Goal: Information Seeking & Learning: Learn about a topic

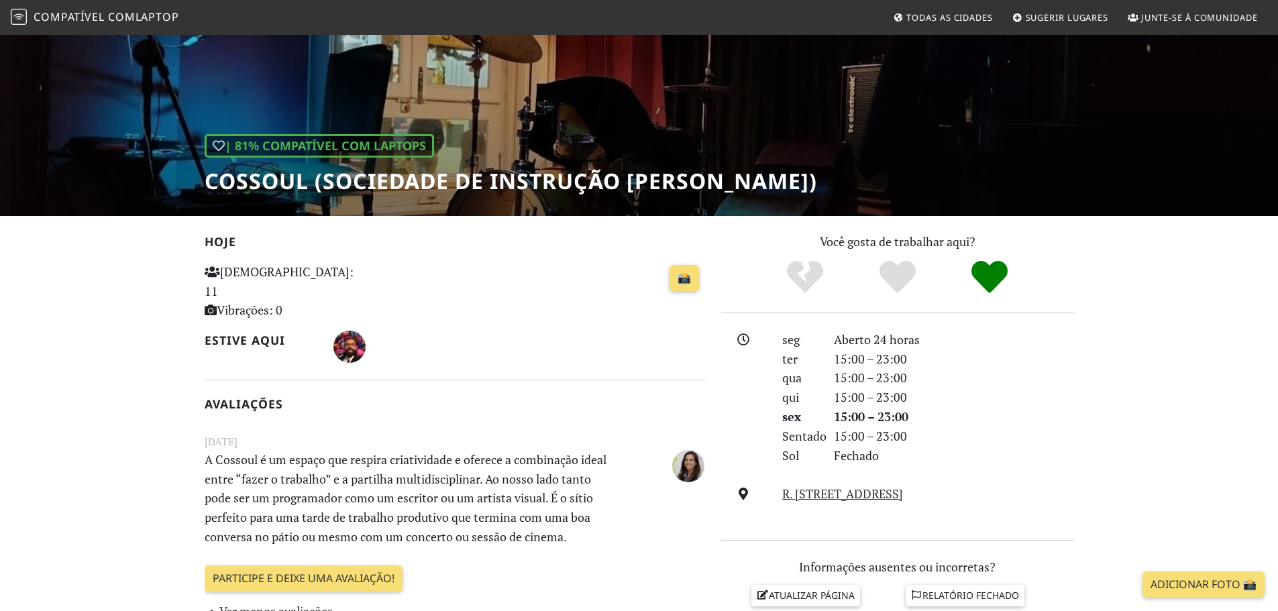
scroll to position [336, 0]
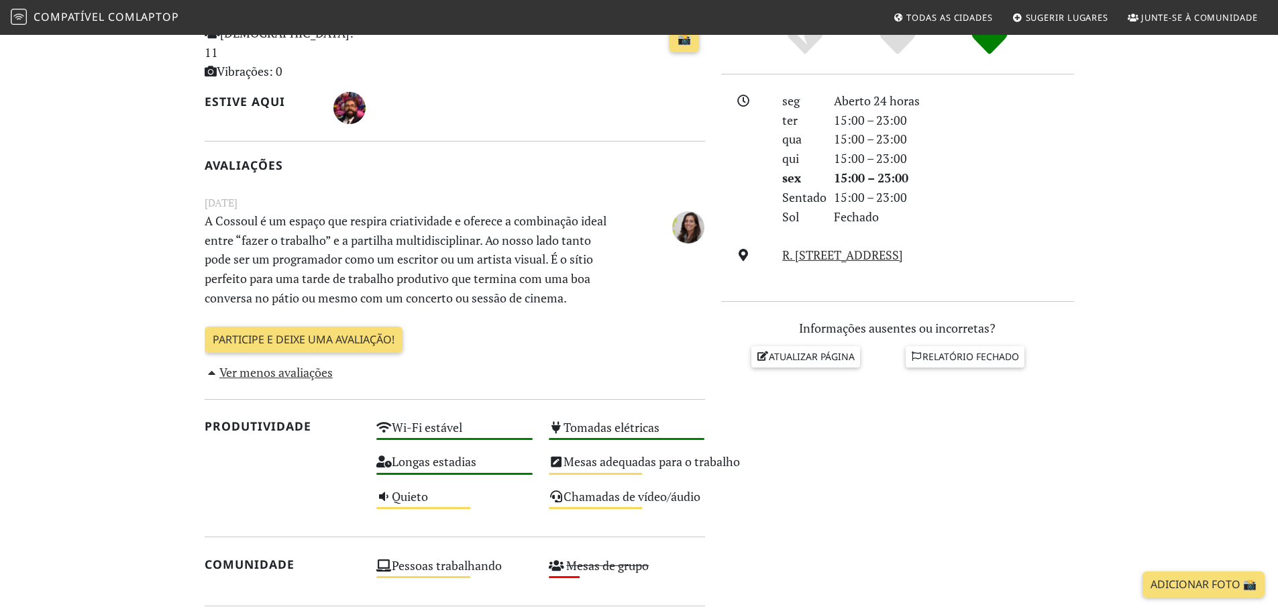
click at [301, 364] on font "Ver menos avaliações" at bounding box center [275, 372] width 113 height 16
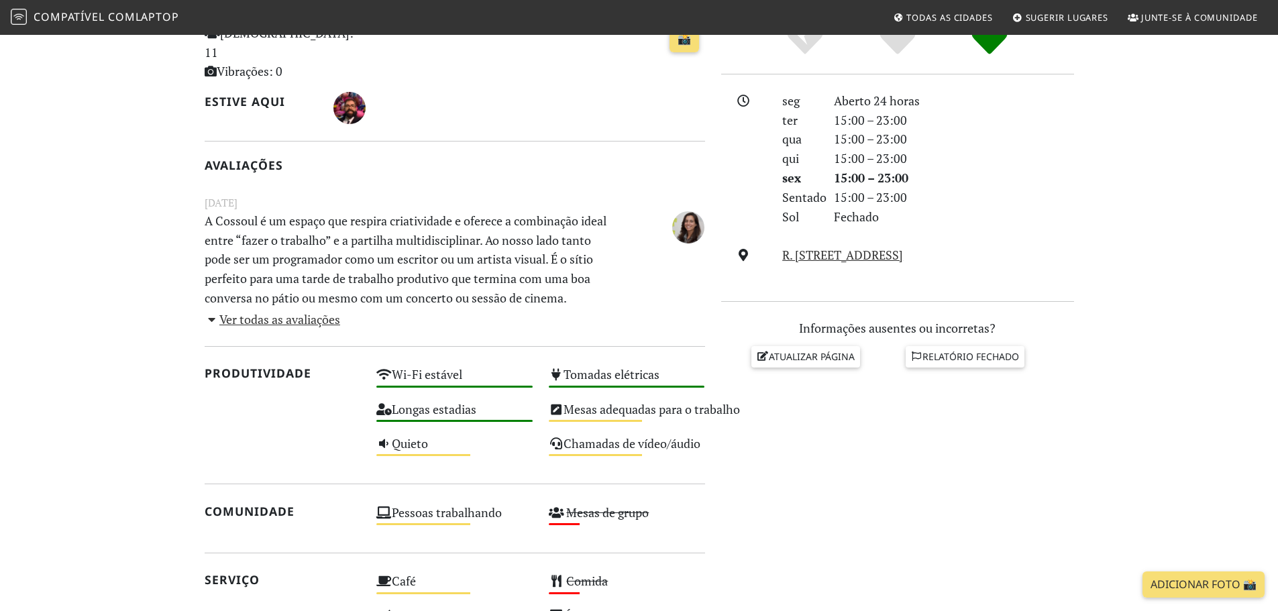
click at [263, 311] on font "Ver todas as avaliações" at bounding box center [279, 319] width 121 height 16
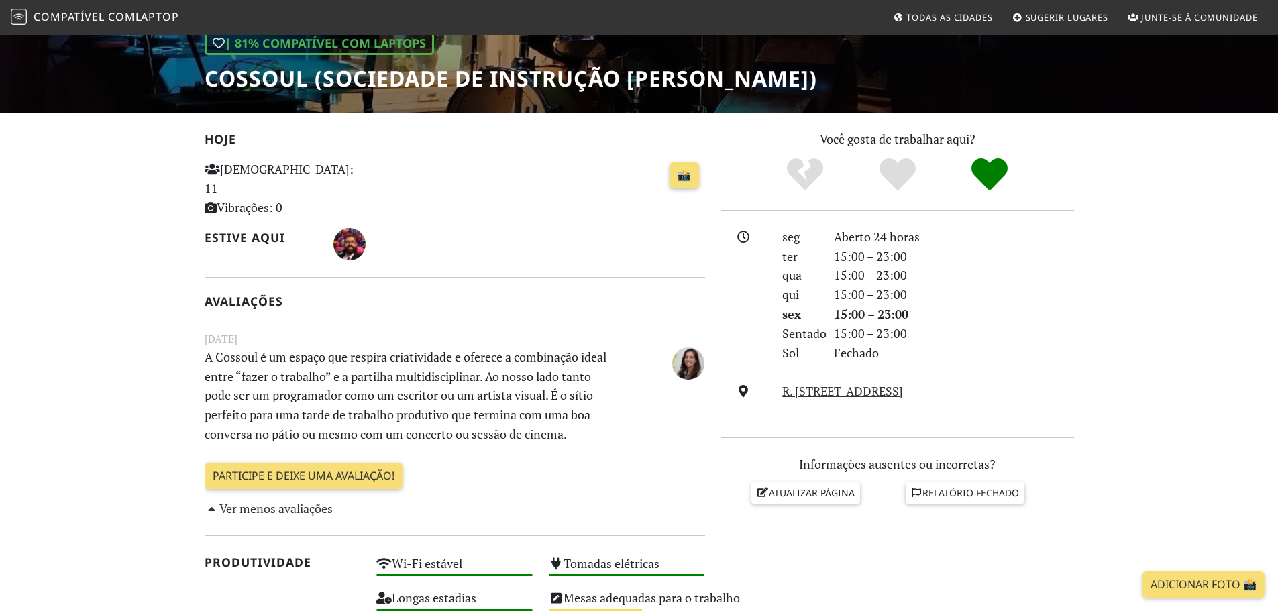
scroll to position [0, 0]
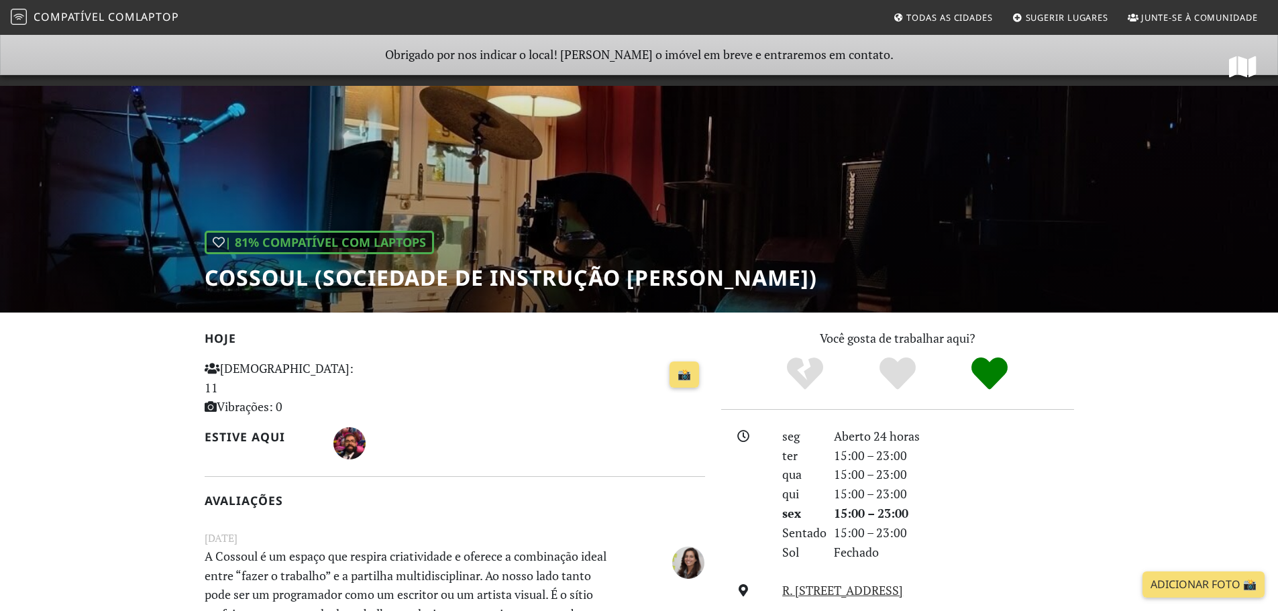
click at [81, 22] on font "Compatível com" at bounding box center [85, 16] width 102 height 15
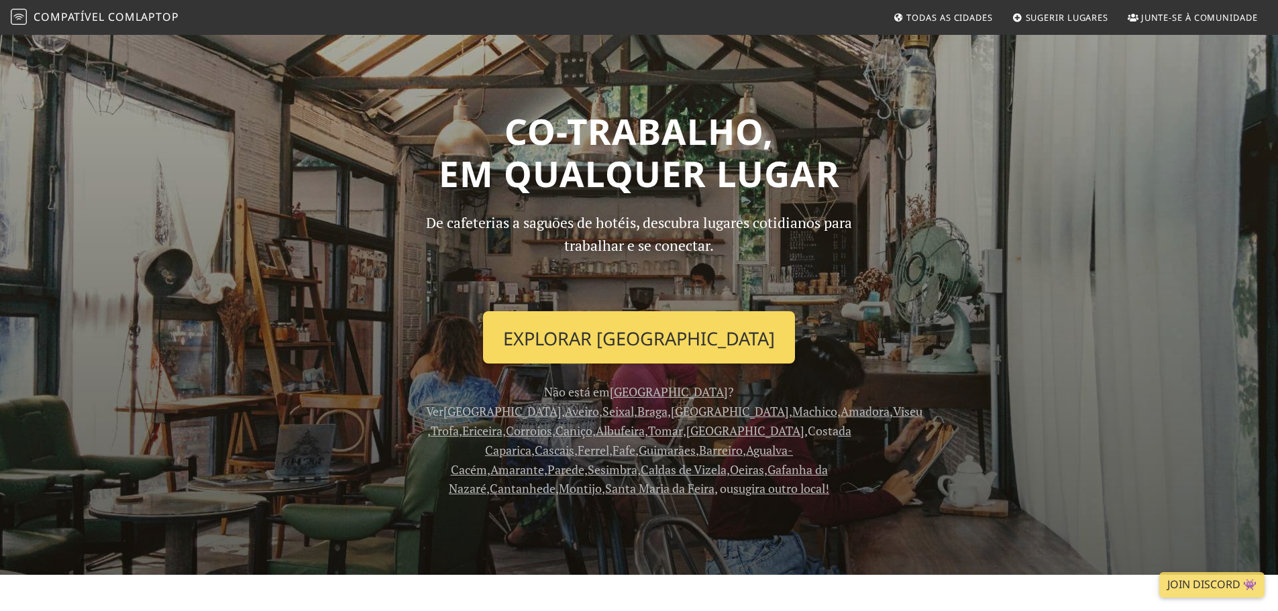
click at [673, 324] on link "Explorar Lisboa" at bounding box center [639, 337] width 312 height 52
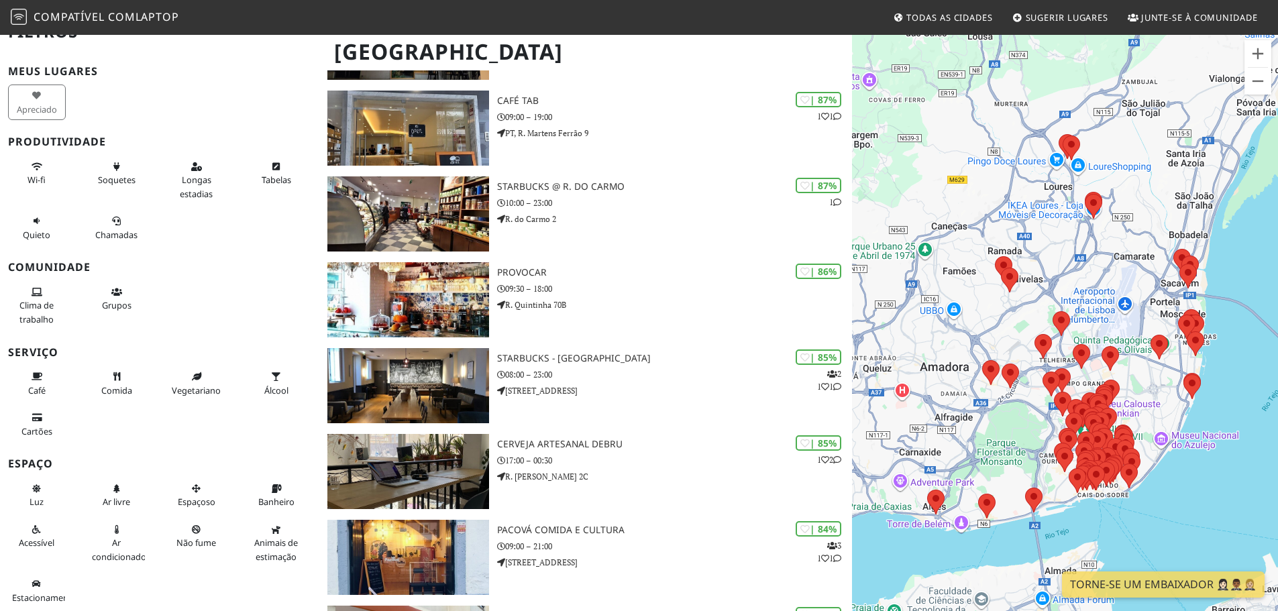
scroll to position [1007, 0]
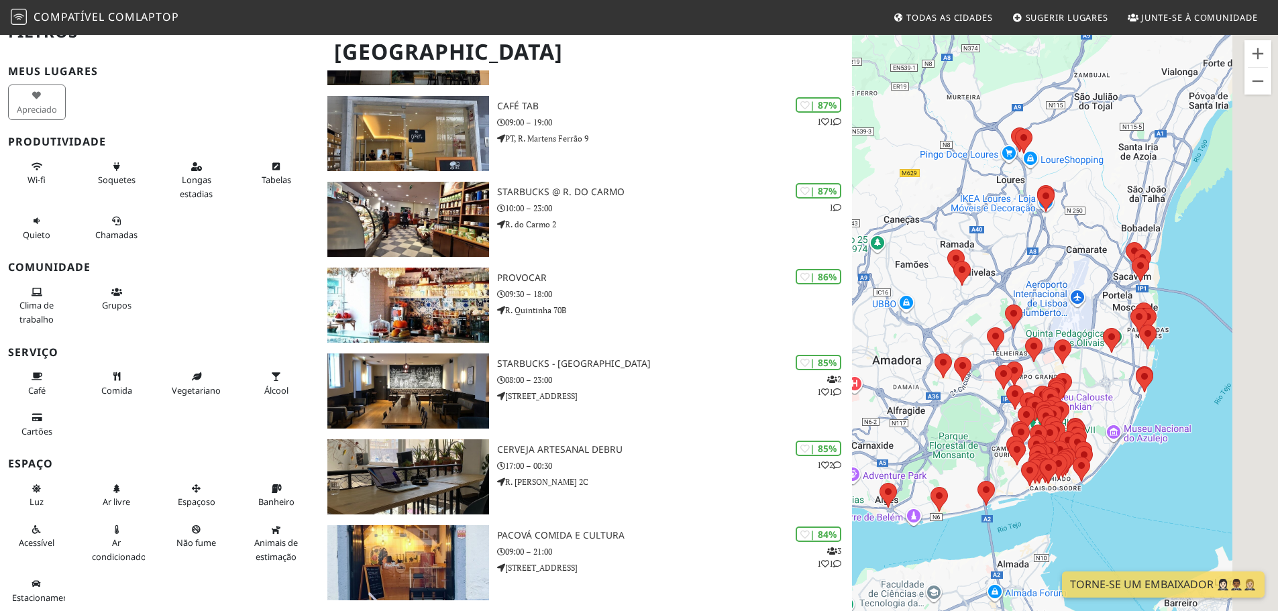
drag, startPoint x: 1017, startPoint y: 427, endPoint x: 967, endPoint y: 417, distance: 51.2
click at [967, 417] on div at bounding box center [1065, 339] width 426 height 611
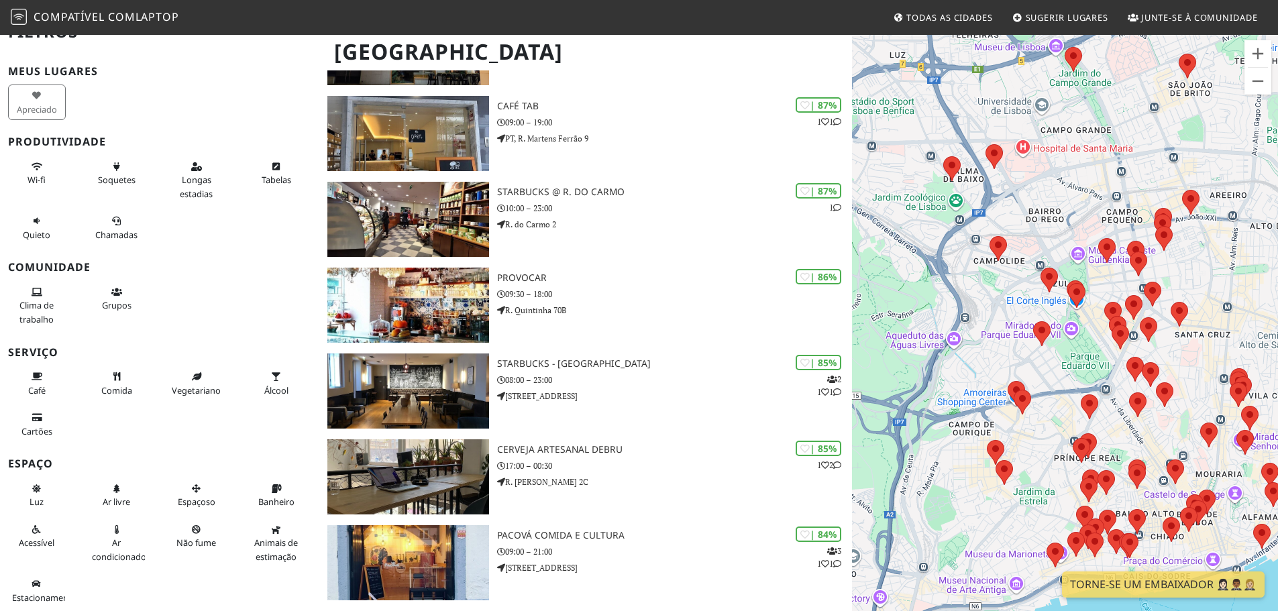
drag, startPoint x: 996, startPoint y: 527, endPoint x: 1139, endPoint y: 320, distance: 251.8
click at [1140, 325] on div at bounding box center [1065, 339] width 426 height 611
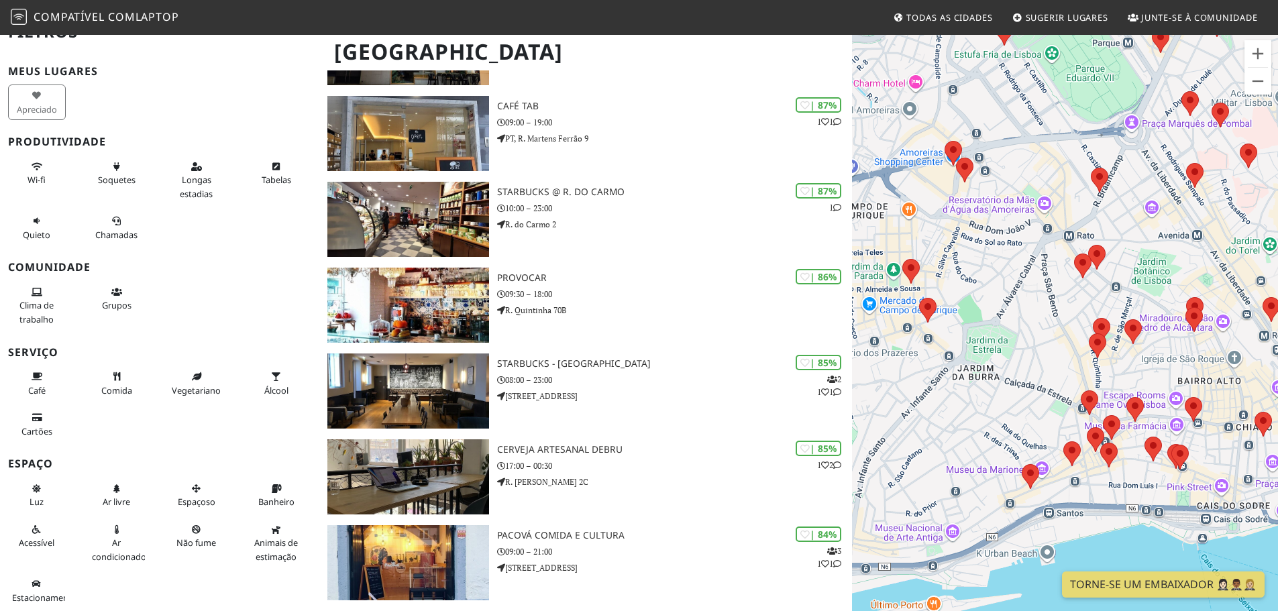
drag, startPoint x: 1170, startPoint y: 470, endPoint x: 1071, endPoint y: 382, distance: 132.1
click at [1071, 382] on div at bounding box center [1065, 339] width 426 height 611
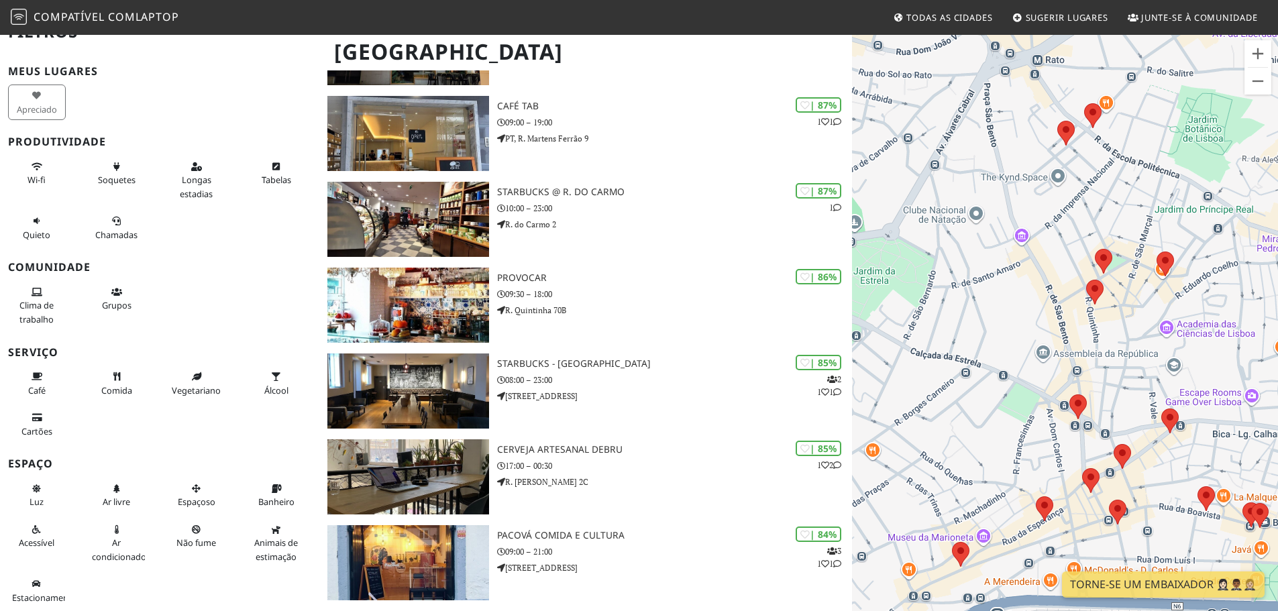
drag, startPoint x: 1180, startPoint y: 459, endPoint x: 940, endPoint y: 358, distance: 260.5
click at [940, 358] on div at bounding box center [1065, 339] width 426 height 611
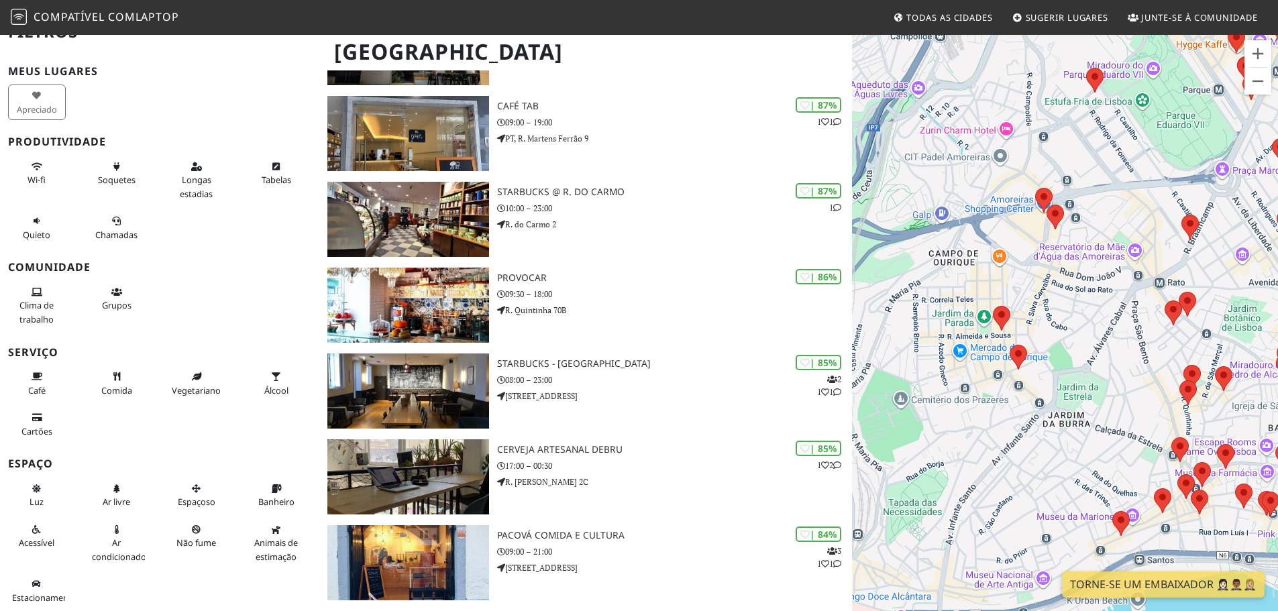
click at [1101, 396] on div at bounding box center [1065, 339] width 426 height 611
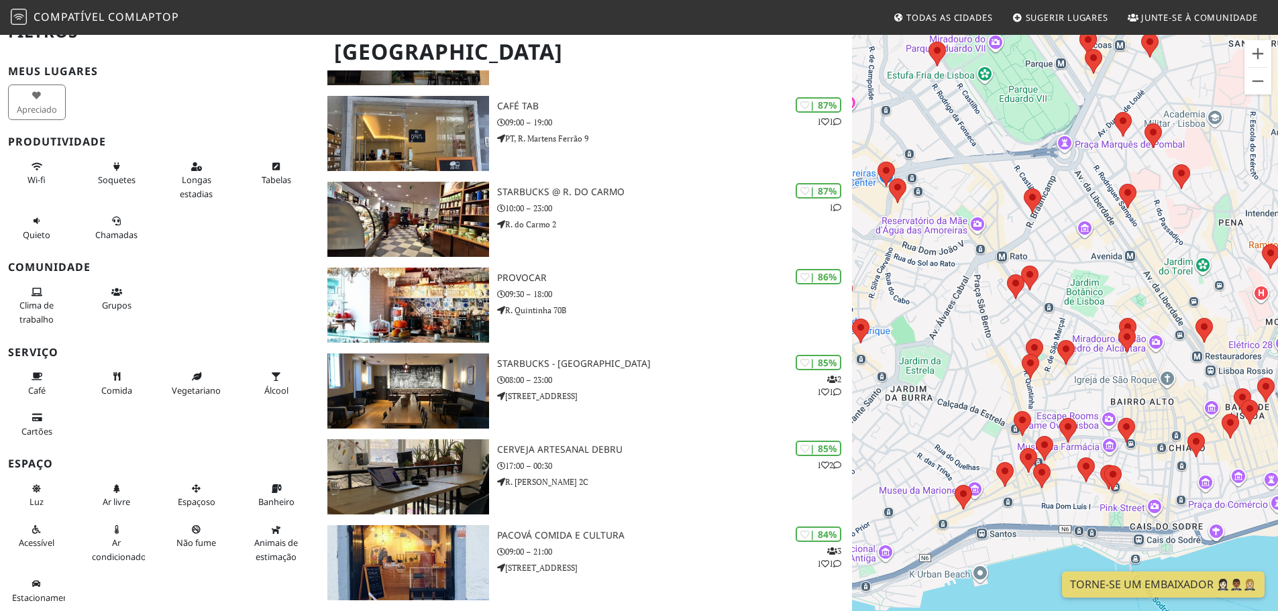
drag, startPoint x: 1038, startPoint y: 282, endPoint x: 878, endPoint y: 250, distance: 162.8
click at [878, 250] on div at bounding box center [1065, 339] width 426 height 611
click at [1021, 266] on area at bounding box center [1021, 266] width 0 height 0
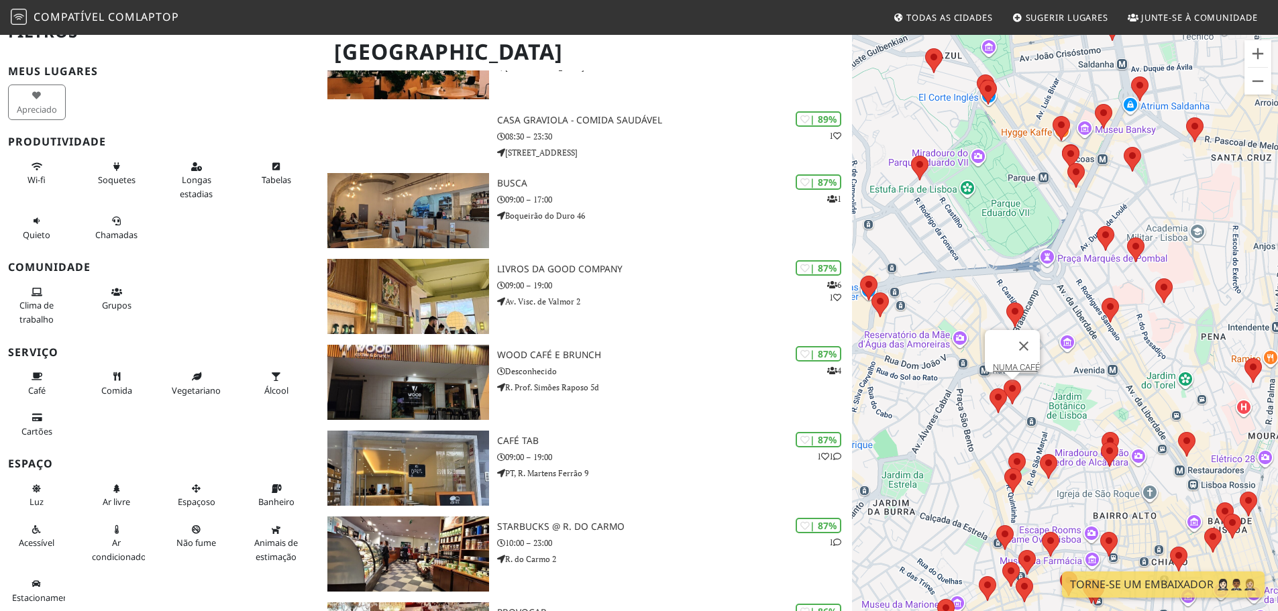
scroll to position [671, 0]
click at [144, 14] on font "laptop" at bounding box center [158, 16] width 44 height 15
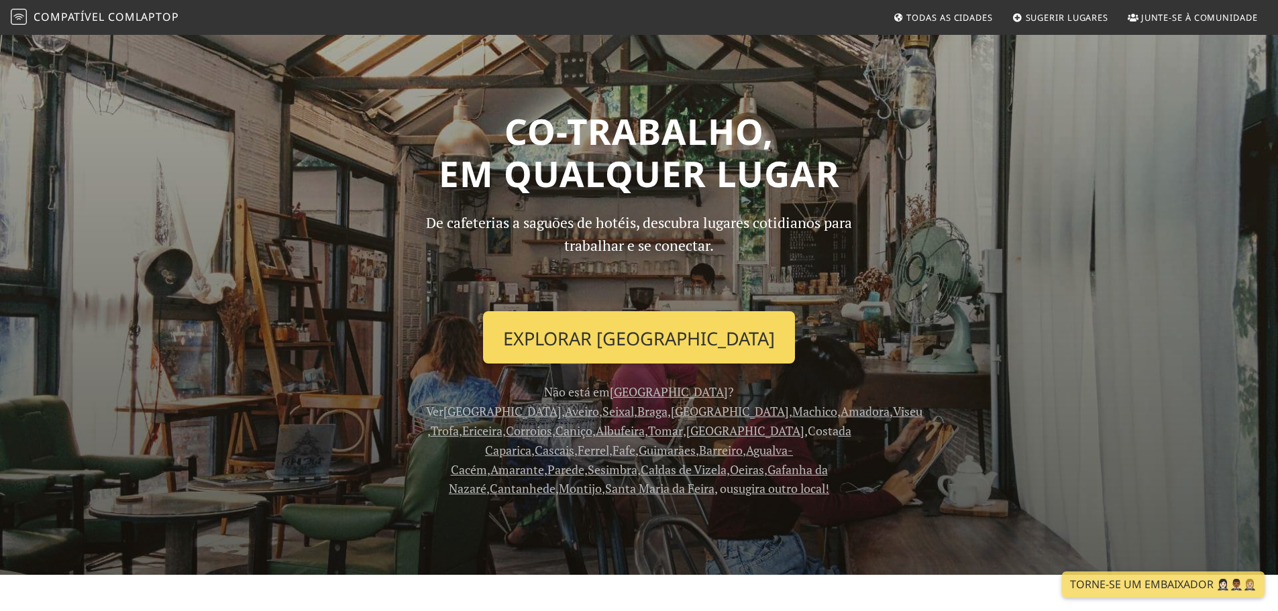
click at [667, 348] on font "Explorar Lisboa" at bounding box center [639, 338] width 272 height 25
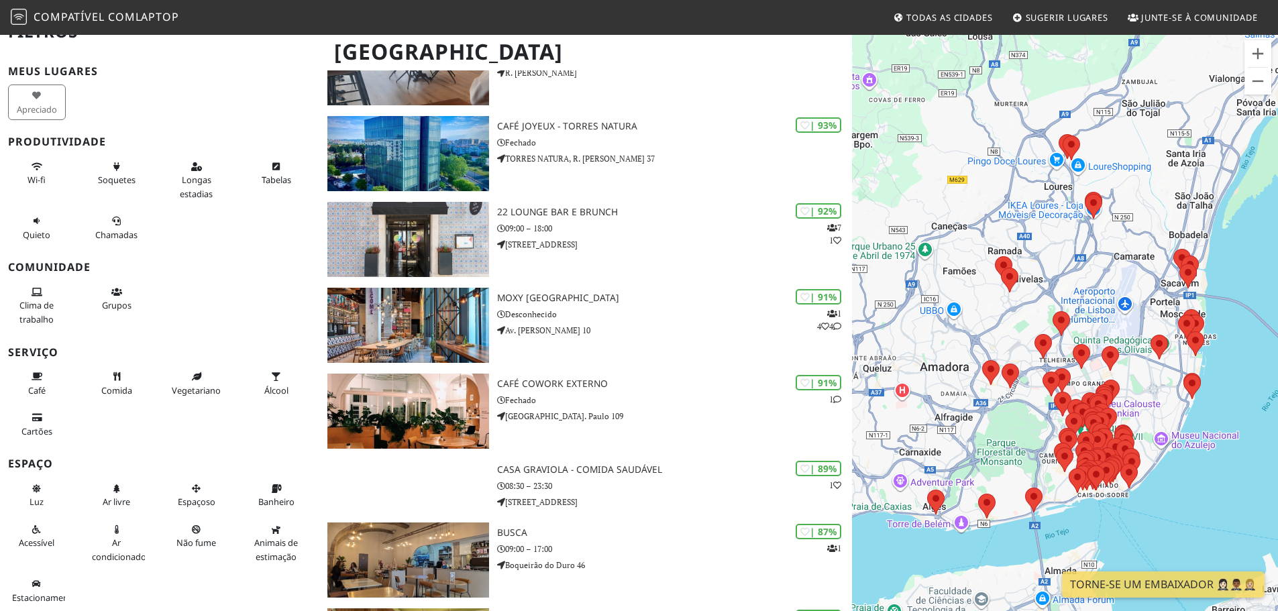
scroll to position [336, 0]
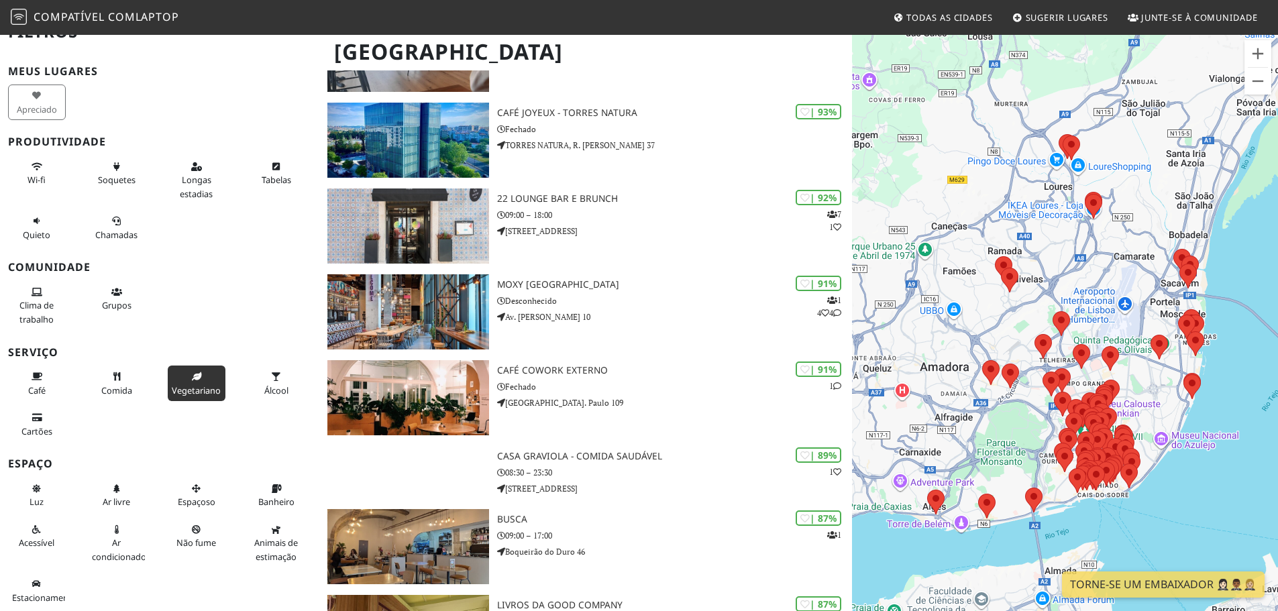
click at [191, 380] on icon at bounding box center [196, 377] width 11 height 9
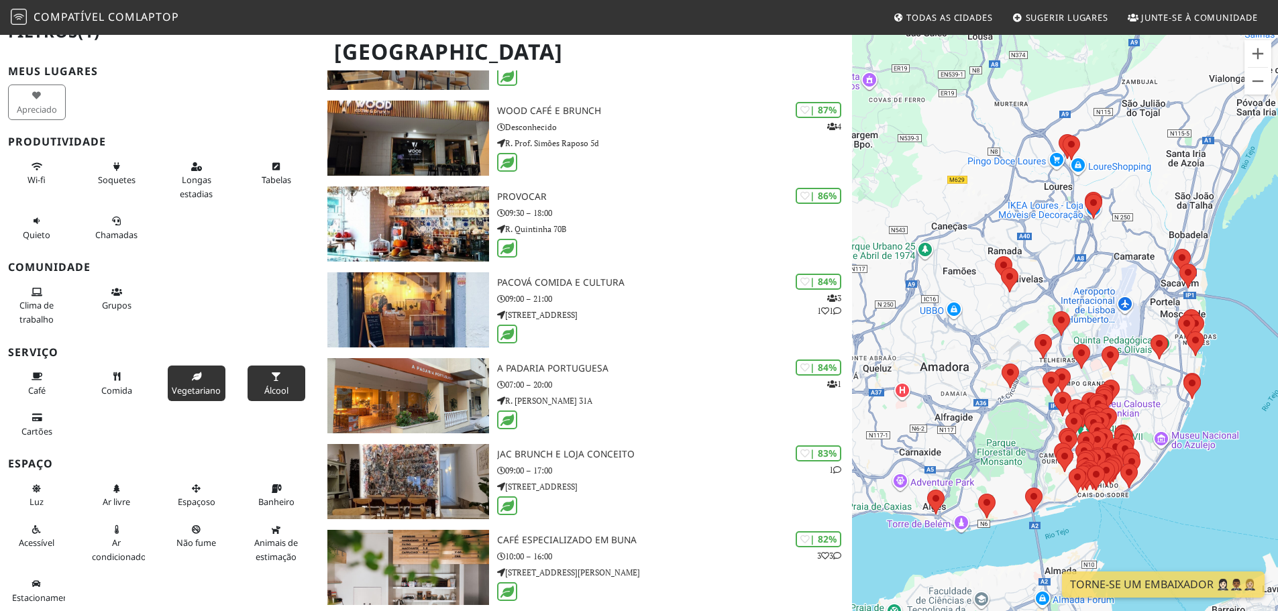
click at [259, 376] on button "Álcool" at bounding box center [277, 384] width 58 height 36
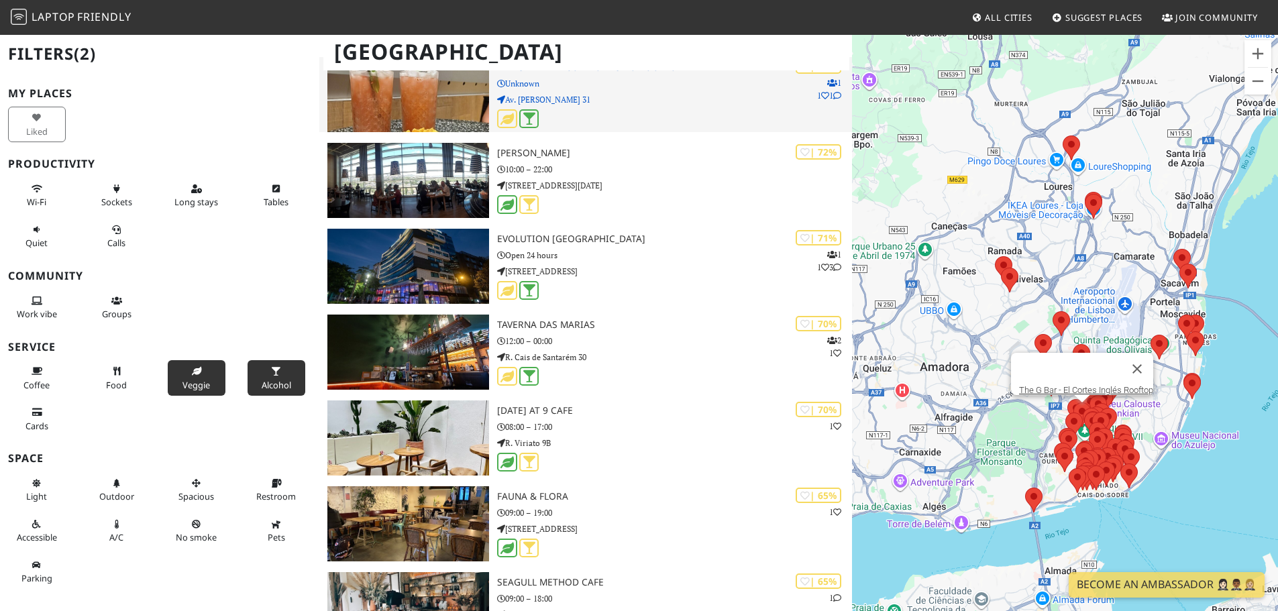
scroll to position [2147, 0]
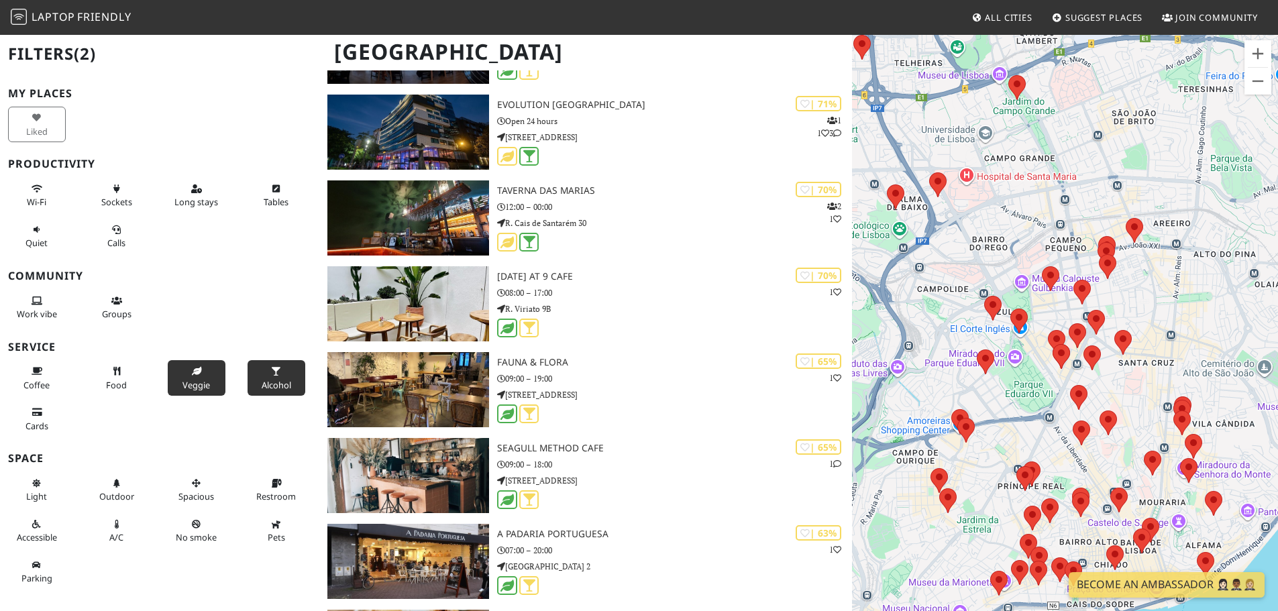
drag, startPoint x: 988, startPoint y: 474, endPoint x: 1015, endPoint y: 369, distance: 107.9
click at [1015, 370] on div at bounding box center [1065, 339] width 426 height 611
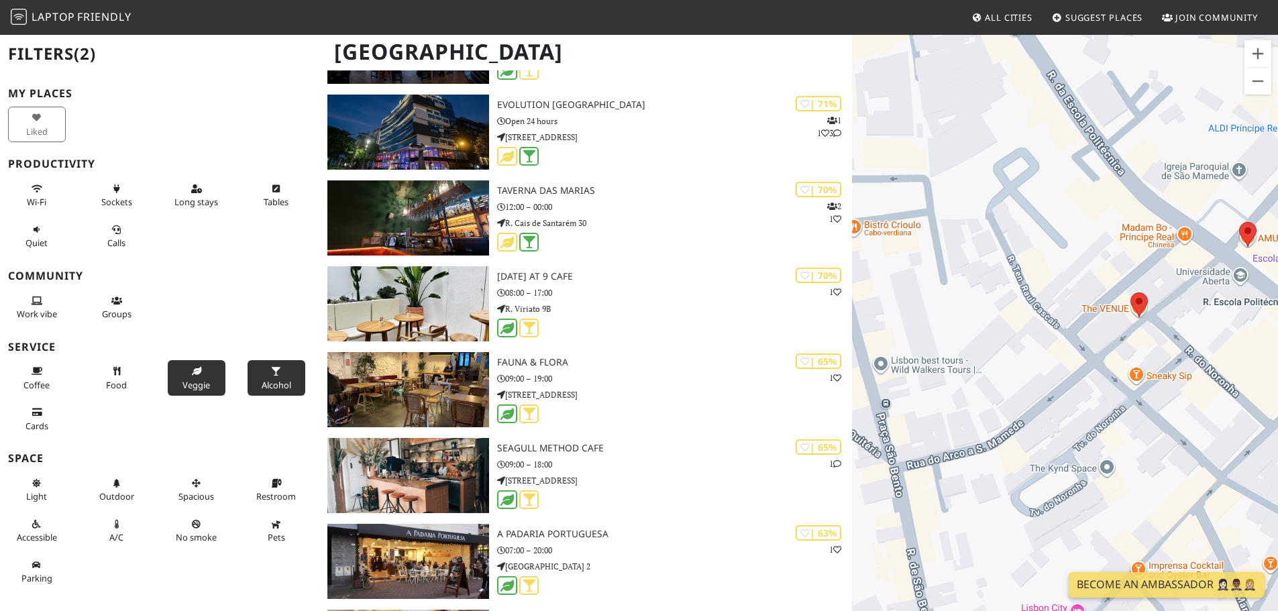
drag, startPoint x: 1046, startPoint y: 424, endPoint x: 963, endPoint y: 307, distance: 143.4
click at [965, 311] on div at bounding box center [1065, 339] width 426 height 611
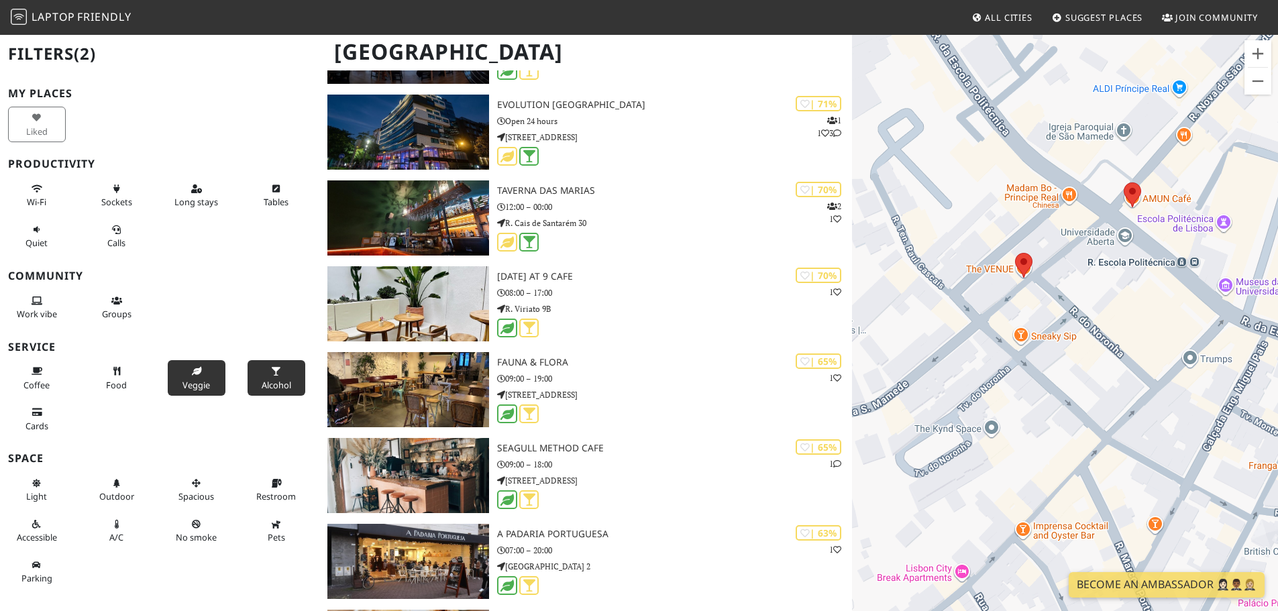
drag, startPoint x: 1007, startPoint y: 470, endPoint x: 900, endPoint y: 498, distance: 111.0
click at [900, 497] on div at bounding box center [1065, 339] width 426 height 611
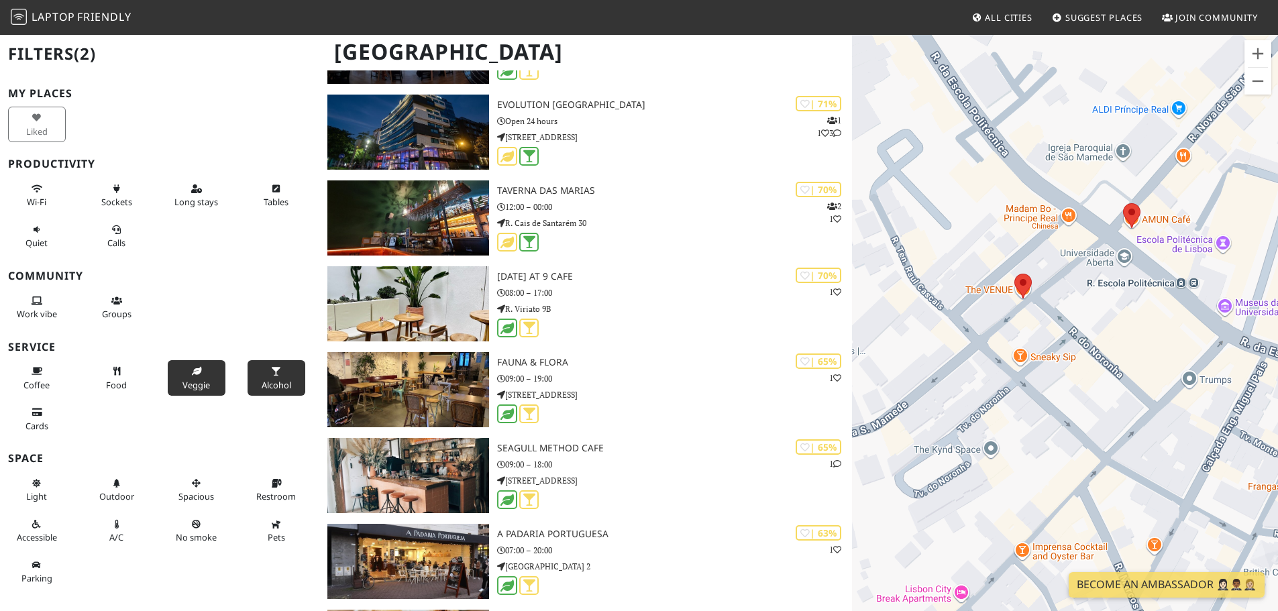
drag, startPoint x: 1102, startPoint y: 331, endPoint x: 1199, endPoint y: 260, distance: 120.5
click at [1192, 268] on div at bounding box center [1065, 339] width 426 height 611
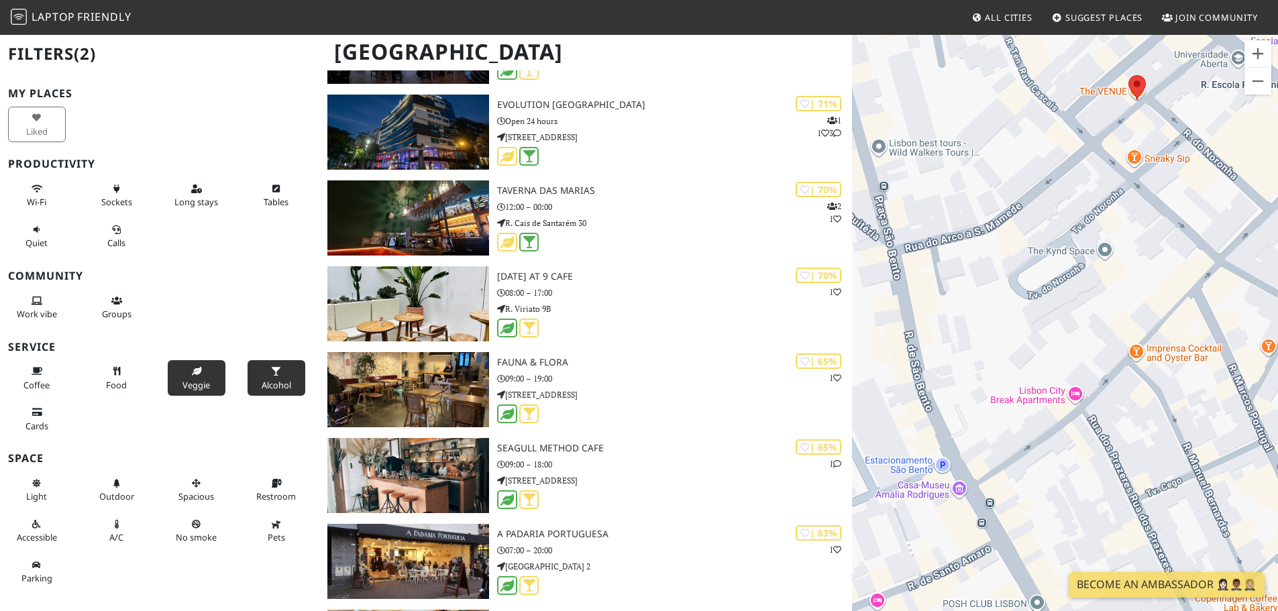
drag, startPoint x: 1115, startPoint y: 384, endPoint x: 1096, endPoint y: 284, distance: 101.7
click at [1099, 287] on div at bounding box center [1065, 339] width 426 height 611
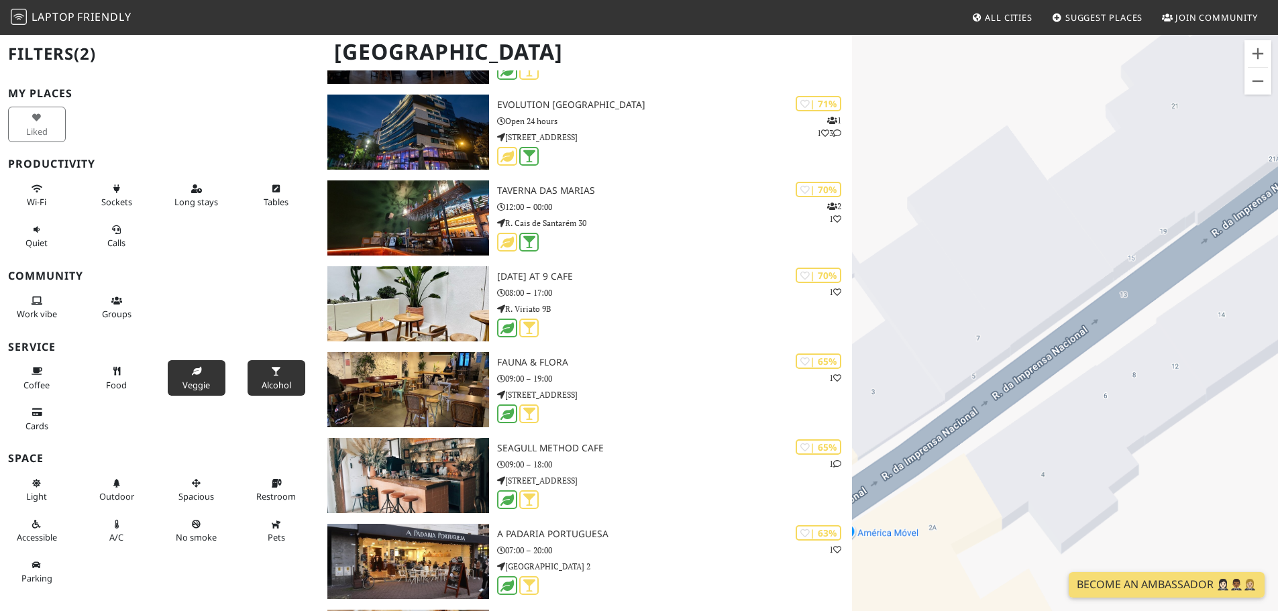
drag, startPoint x: 1051, startPoint y: 388, endPoint x: 1131, endPoint y: 370, distance: 81.7
click at [1131, 370] on div at bounding box center [1065, 339] width 426 height 611
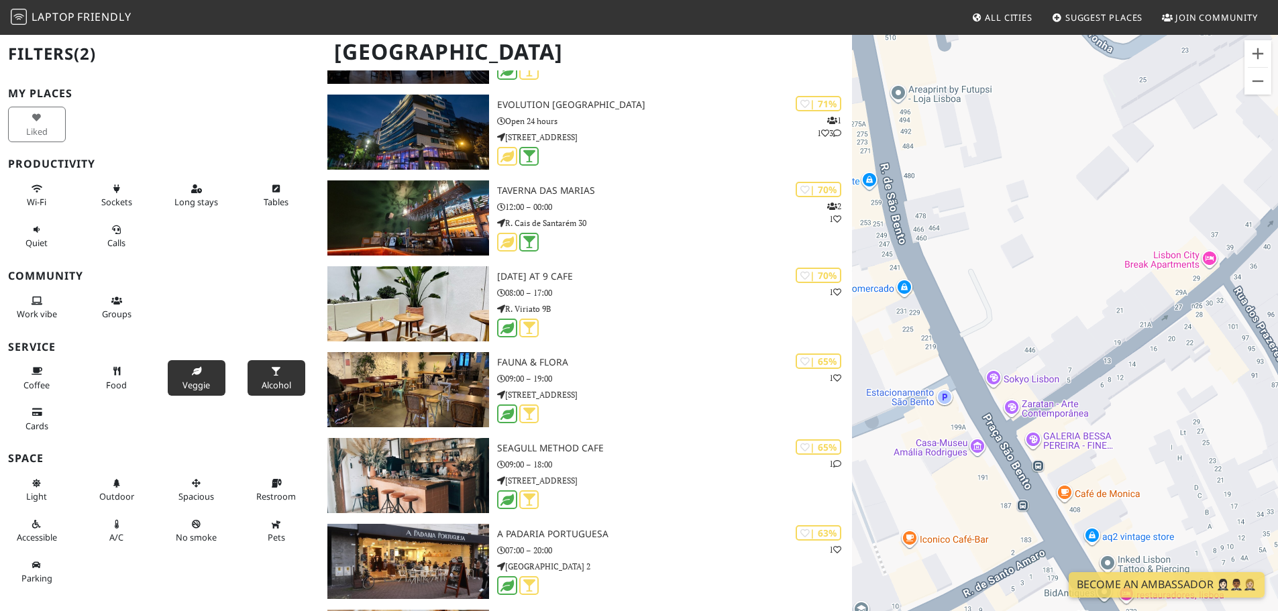
drag, startPoint x: 1160, startPoint y: 452, endPoint x: 1098, endPoint y: 268, distance: 193.5
click at [1101, 272] on div at bounding box center [1065, 339] width 426 height 611
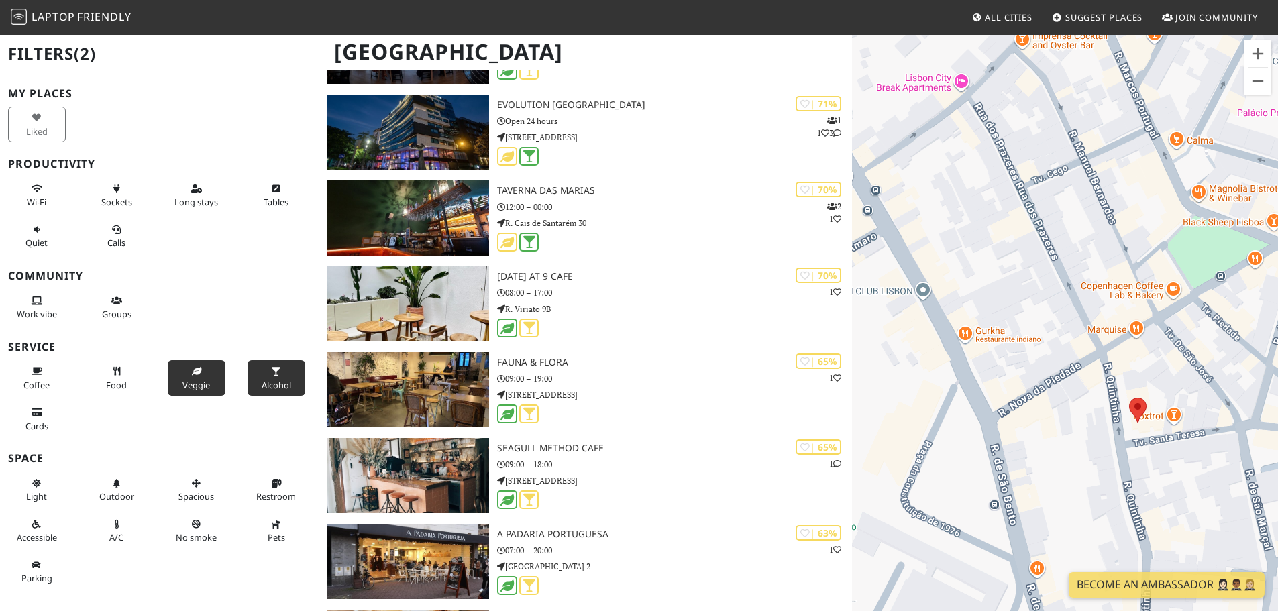
drag, startPoint x: 1203, startPoint y: 398, endPoint x: 1070, endPoint y: 395, distance: 133.6
click at [1072, 399] on div at bounding box center [1065, 339] width 426 height 611
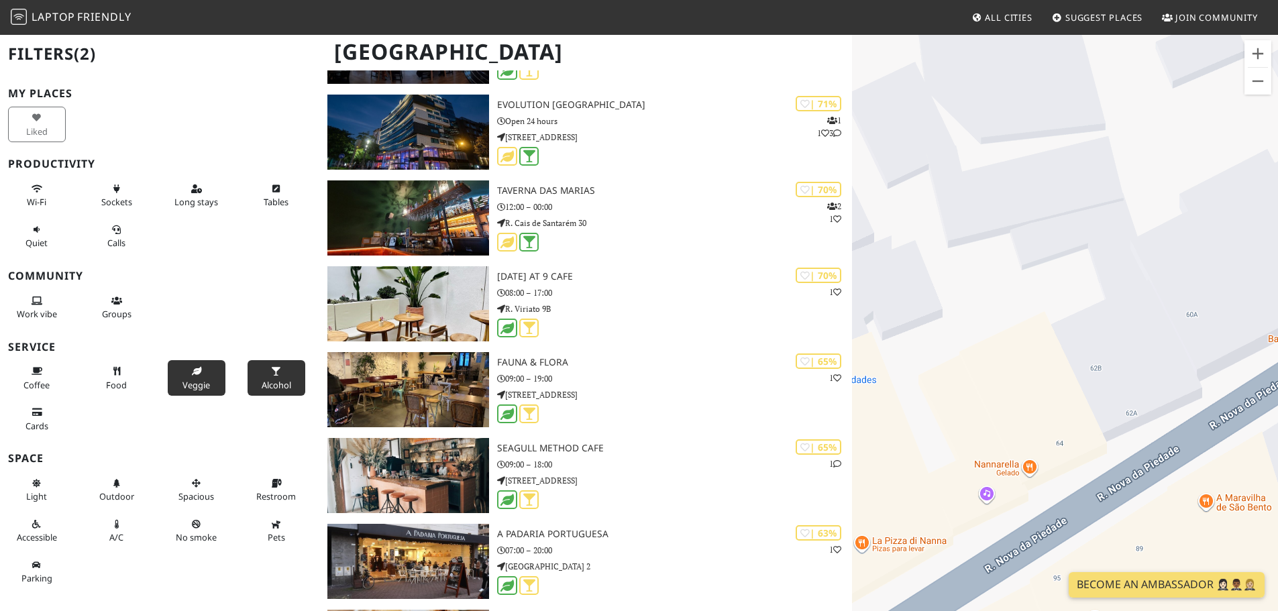
drag, startPoint x: 1017, startPoint y: 394, endPoint x: 1217, endPoint y: 412, distance: 200.1
click at [1217, 412] on div at bounding box center [1065, 339] width 426 height 611
click at [208, 376] on button "Veggie" at bounding box center [197, 378] width 58 height 36
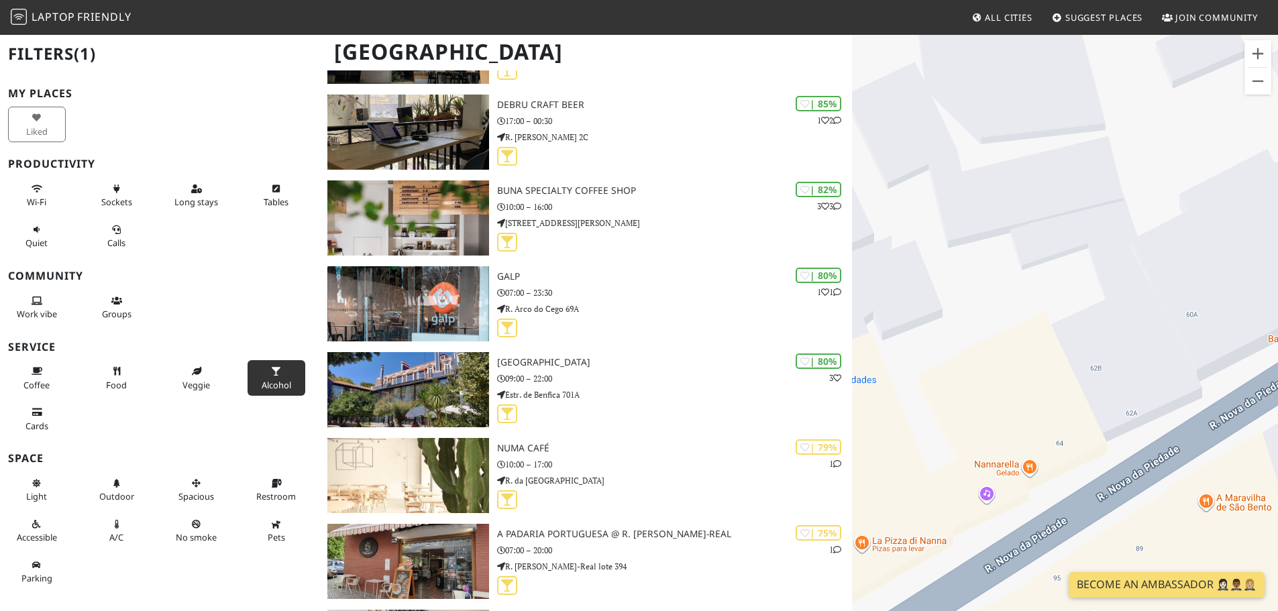
click at [274, 381] on span "Alcohol" at bounding box center [277, 385] width 30 height 12
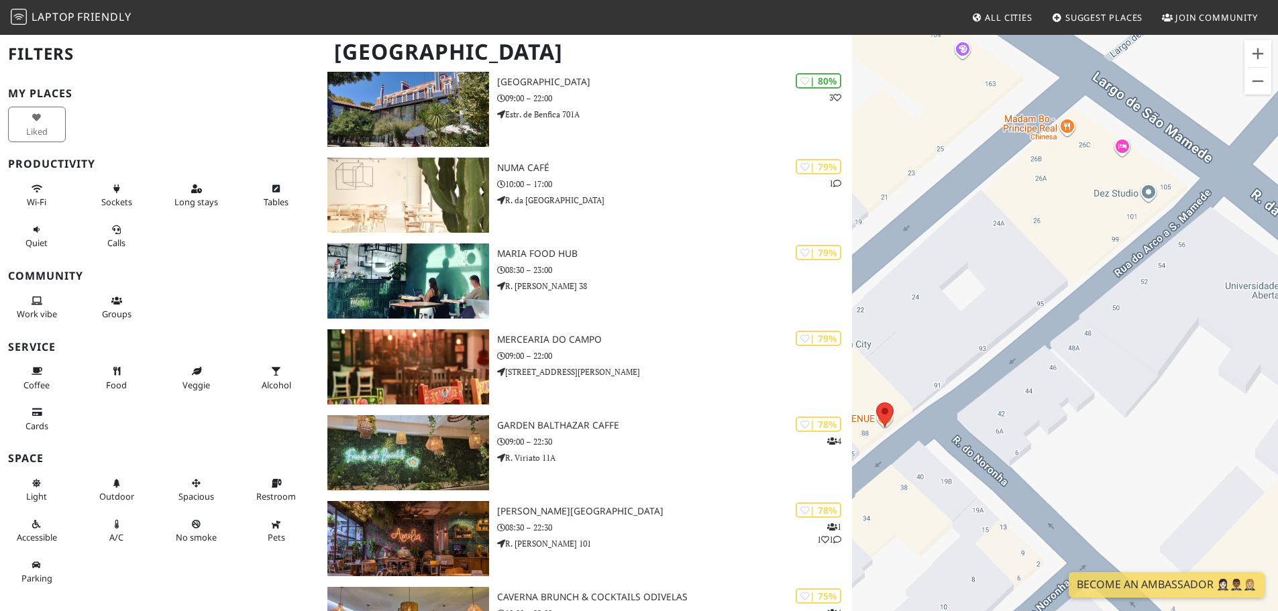
drag, startPoint x: 1010, startPoint y: 456, endPoint x: 1234, endPoint y: 334, distance: 254.9
click at [1233, 337] on div at bounding box center [1065, 339] width 426 height 611
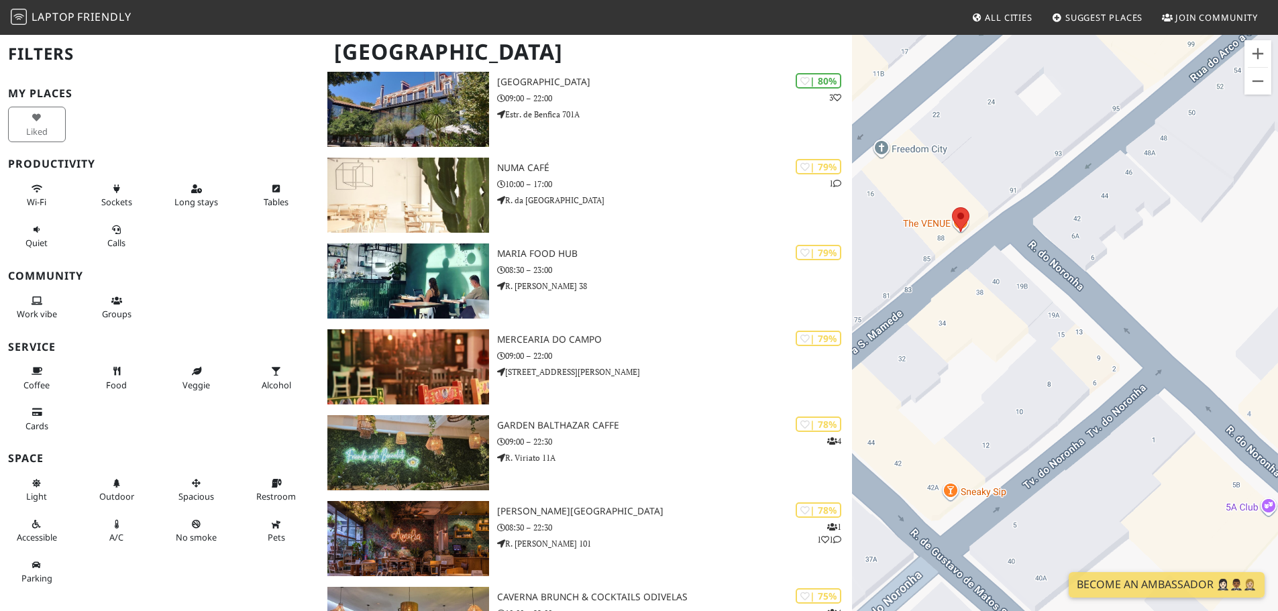
drag, startPoint x: 1049, startPoint y: 363, endPoint x: 1074, endPoint y: 234, distance: 131.1
click at [1030, 209] on div at bounding box center [1065, 339] width 426 height 611
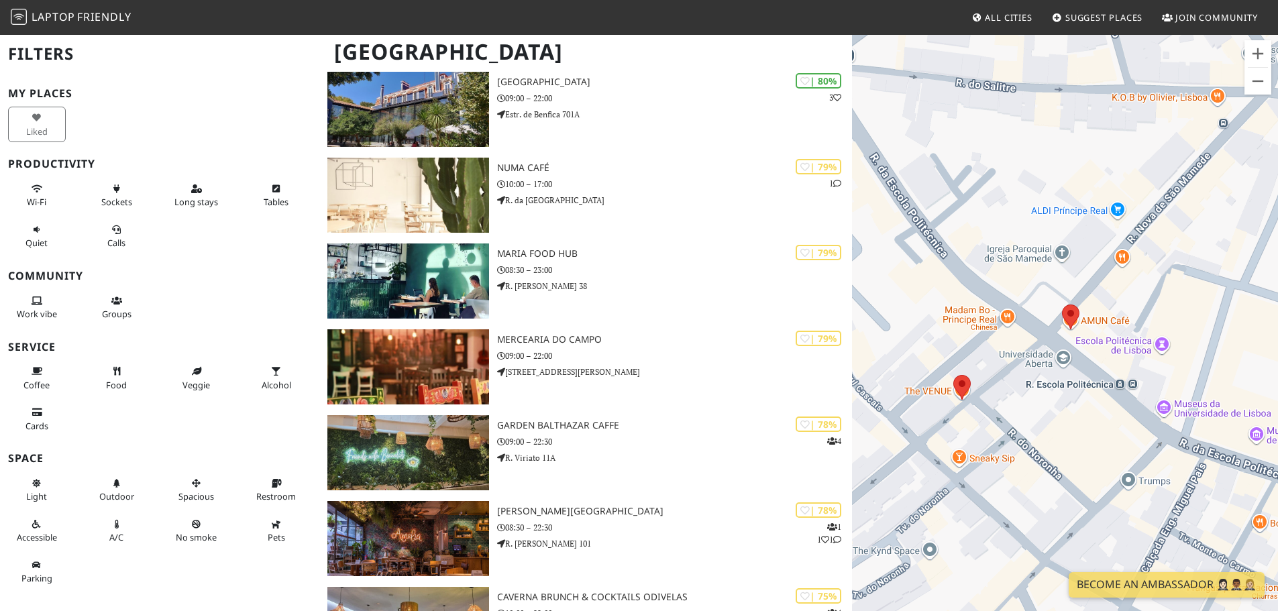
drag, startPoint x: 1227, startPoint y: 213, endPoint x: 1017, endPoint y: 398, distance: 279.6
click at [1017, 398] on div at bounding box center [1065, 339] width 426 height 611
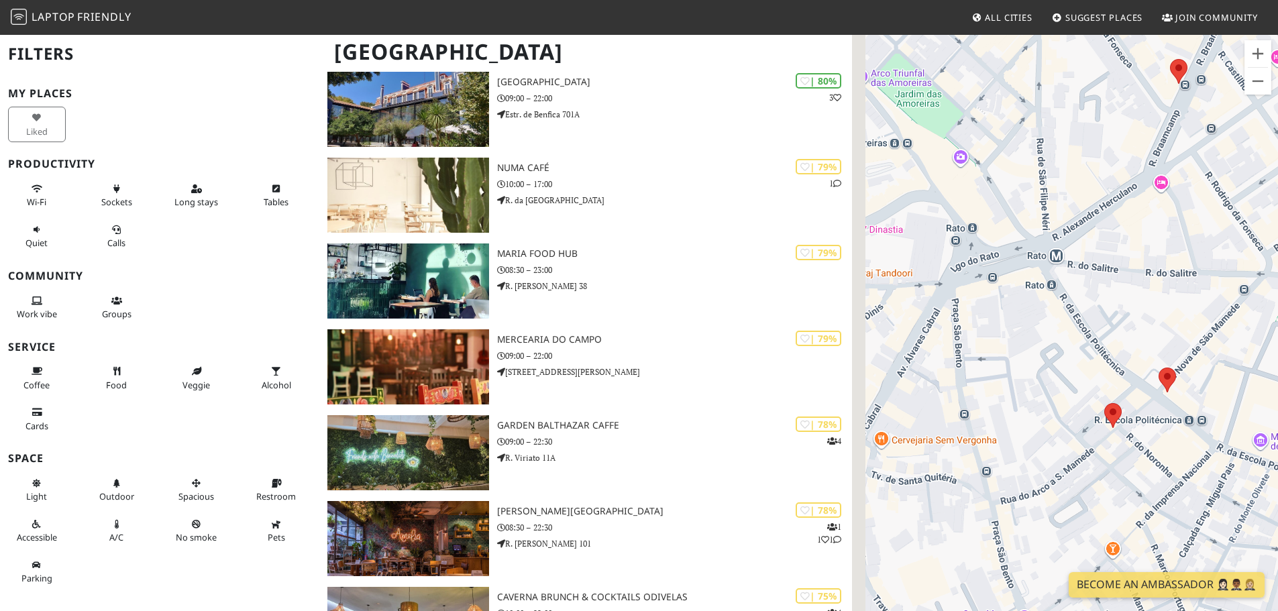
drag, startPoint x: 1129, startPoint y: 454, endPoint x: 1286, endPoint y: 376, distance: 175.3
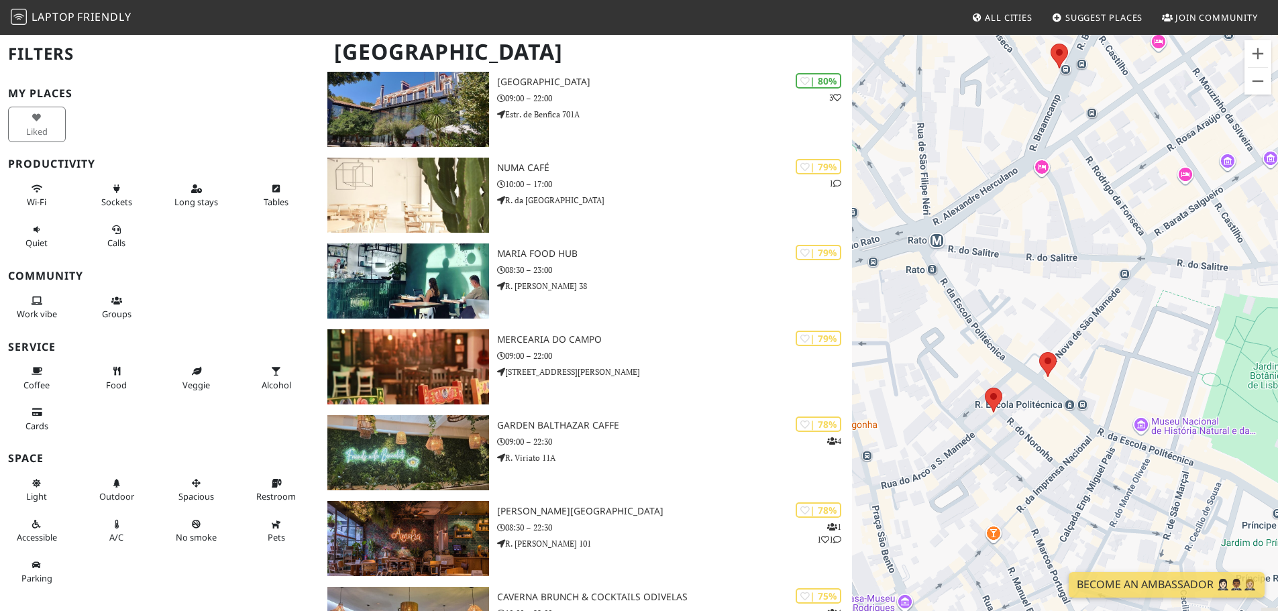
drag, startPoint x: 1076, startPoint y: 441, endPoint x: 892, endPoint y: 460, distance: 185.5
click at [859, 474] on div at bounding box center [1065, 339] width 426 height 611
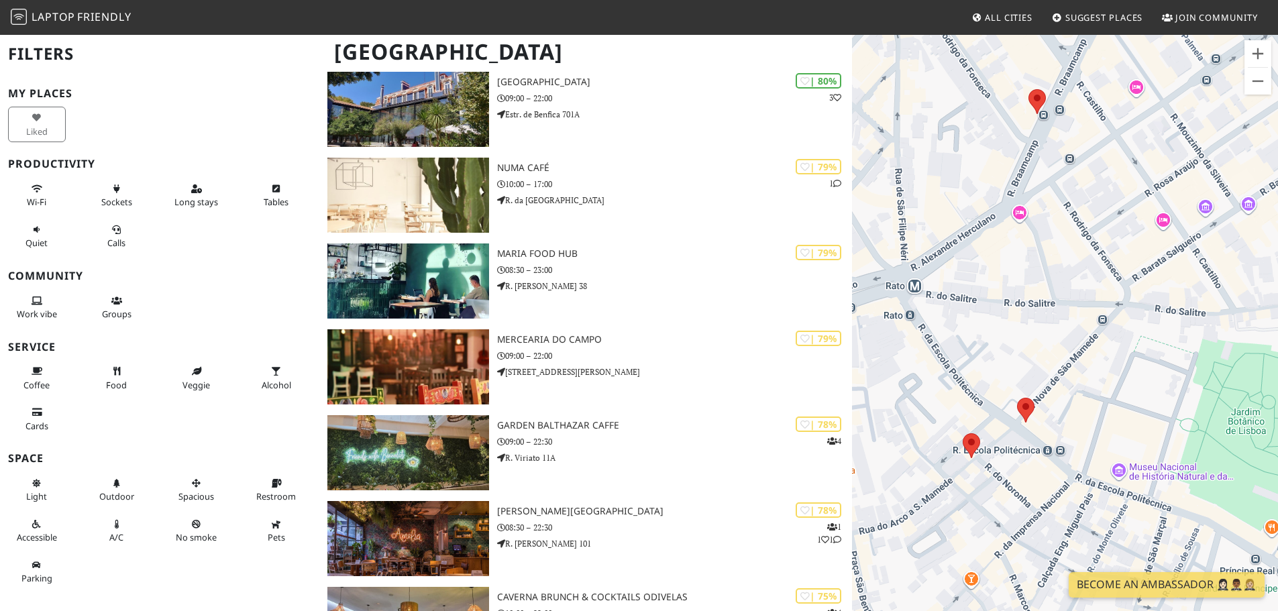
drag, startPoint x: 1139, startPoint y: 457, endPoint x: 1151, endPoint y: 486, distance: 31.5
click at [1152, 488] on div at bounding box center [1065, 339] width 426 height 611
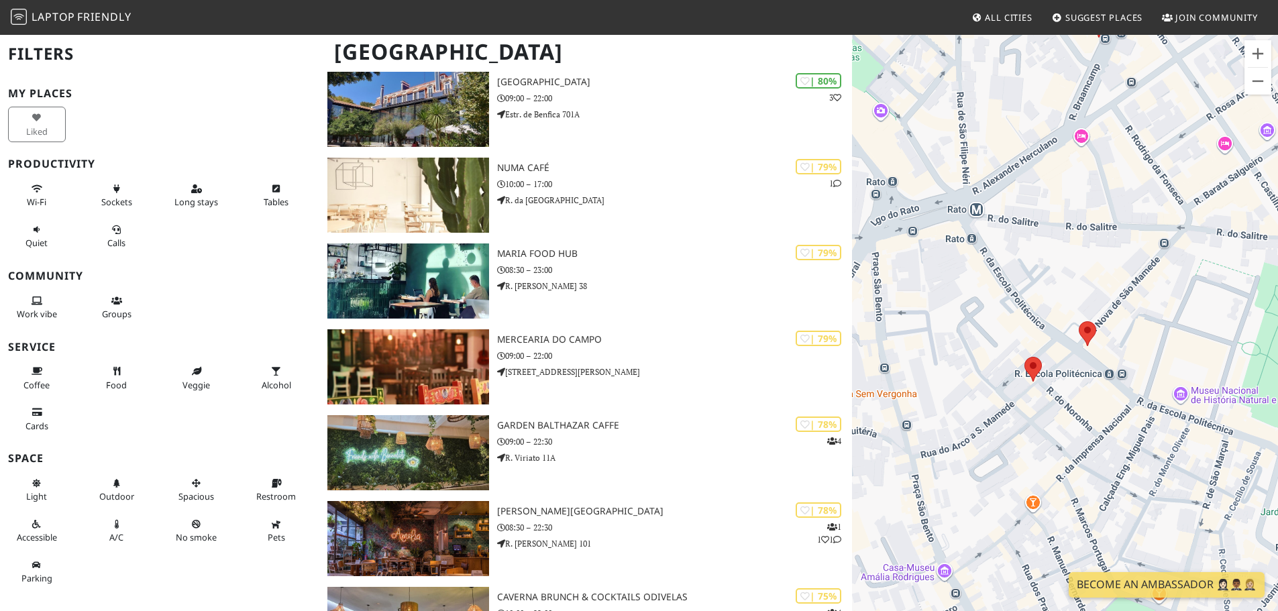
drag, startPoint x: 1056, startPoint y: 507, endPoint x: 1046, endPoint y: 382, distance: 125.9
click at [1079, 415] on div at bounding box center [1065, 339] width 426 height 611
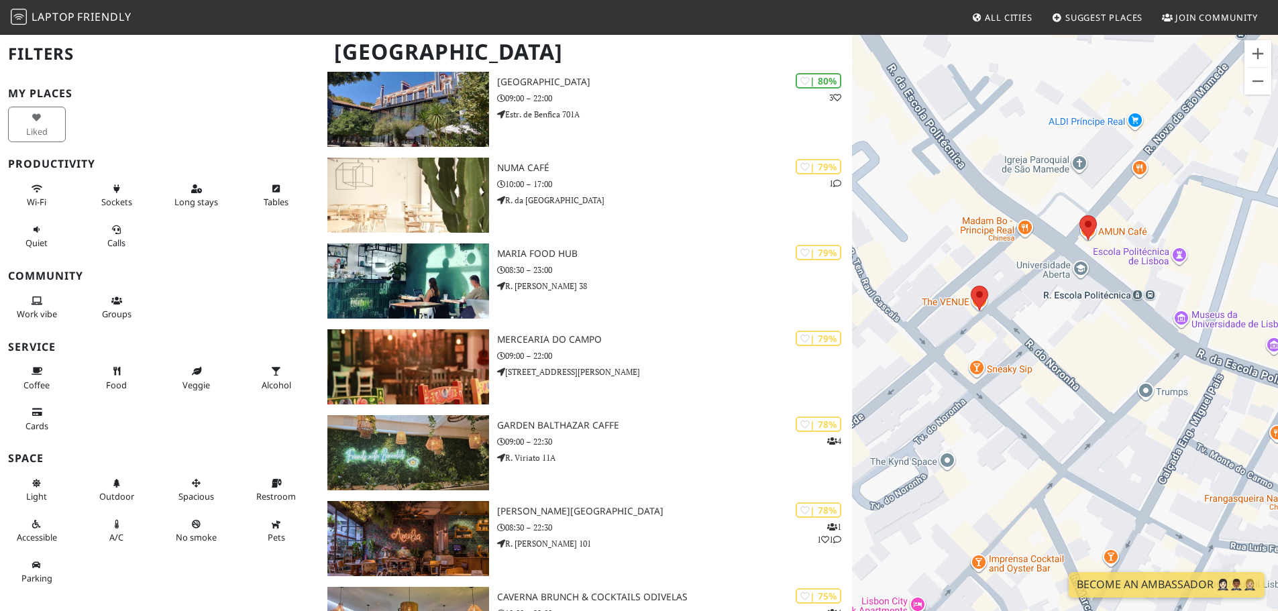
drag, startPoint x: 929, startPoint y: 431, endPoint x: 909, endPoint y: 411, distance: 29.4
click at [909, 410] on div at bounding box center [1065, 339] width 426 height 611
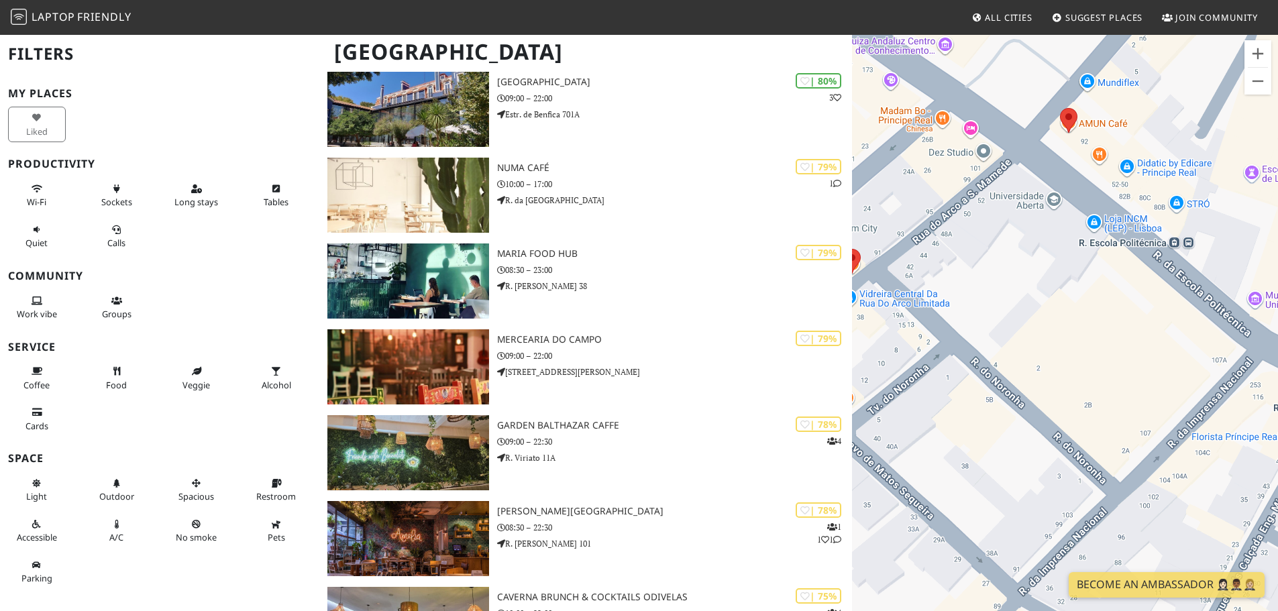
drag, startPoint x: 1141, startPoint y: 400, endPoint x: 1185, endPoint y: 476, distance: 87.5
click at [1184, 476] on div at bounding box center [1065, 339] width 426 height 611
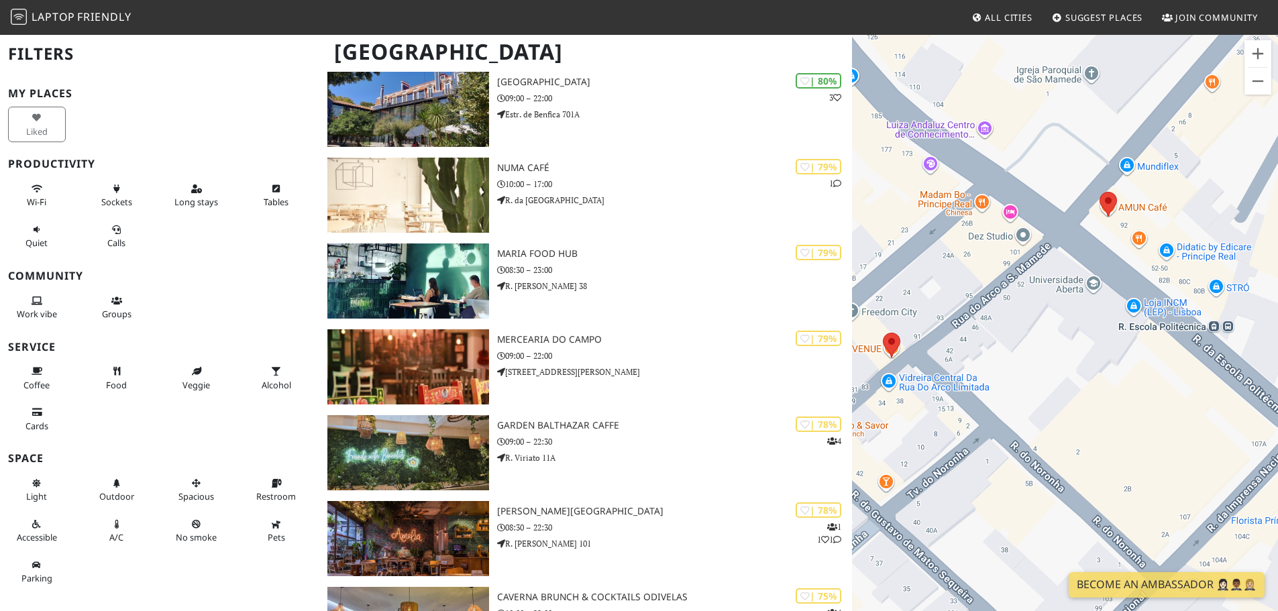
drag, startPoint x: 1047, startPoint y: 372, endPoint x: 982, endPoint y: 476, distance: 122.7
click at [986, 476] on div at bounding box center [1065, 339] width 426 height 611
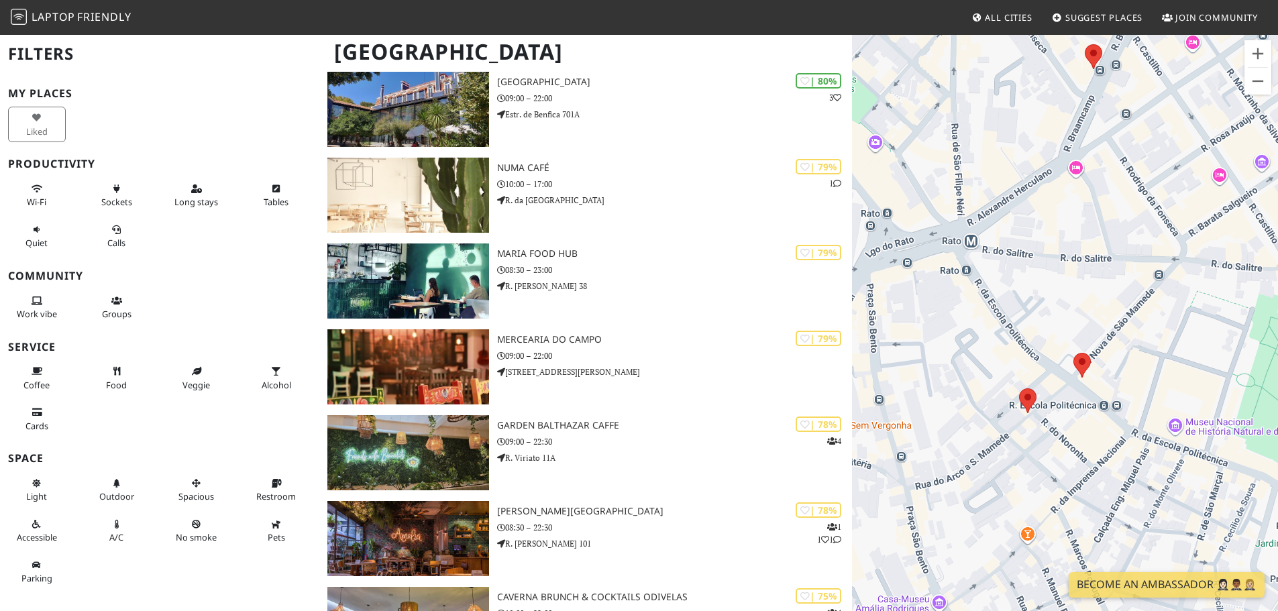
drag, startPoint x: 989, startPoint y: 479, endPoint x: 980, endPoint y: 480, distance: 8.7
click at [996, 482] on div at bounding box center [1065, 339] width 426 height 611
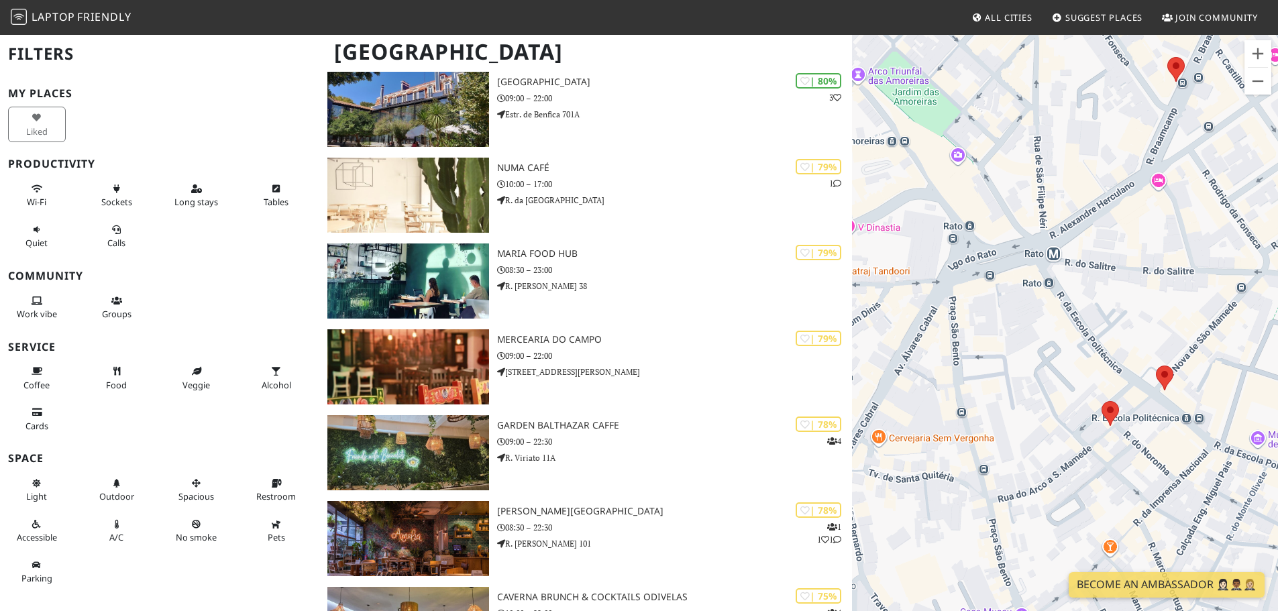
drag, startPoint x: 968, startPoint y: 435, endPoint x: 1101, endPoint y: 451, distance: 133.8
click at [1101, 451] on div at bounding box center [1065, 339] width 426 height 611
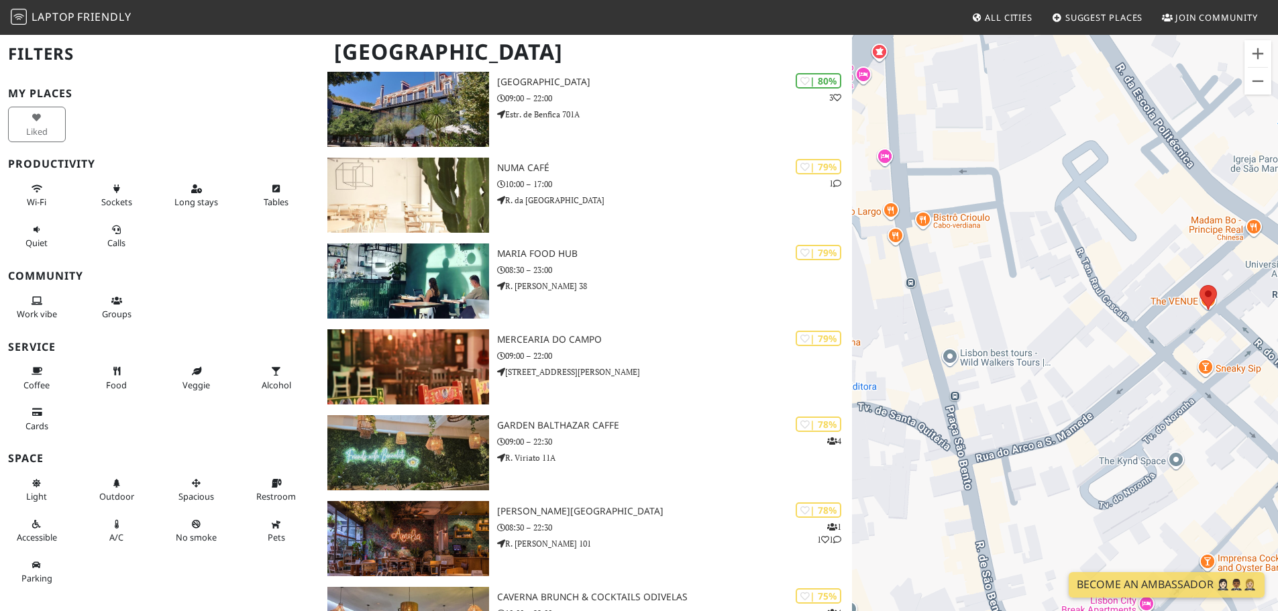
drag, startPoint x: 1112, startPoint y: 432, endPoint x: 1083, endPoint y: 313, distance: 122.9
click at [1084, 315] on div at bounding box center [1065, 339] width 426 height 611
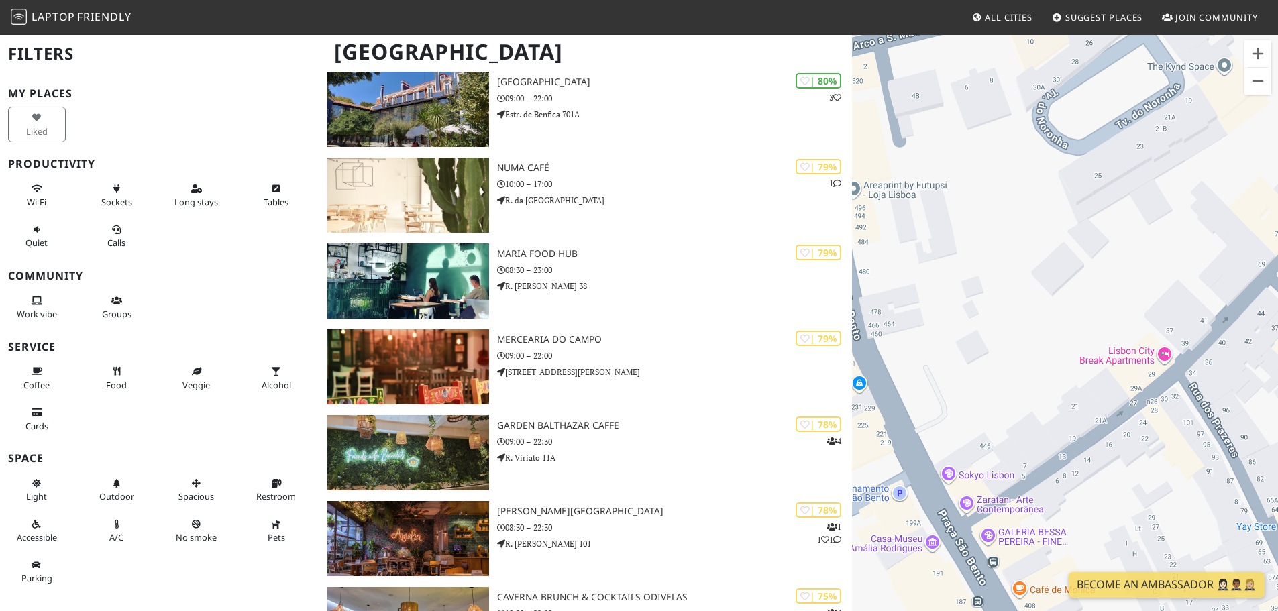
drag, startPoint x: 1078, startPoint y: 483, endPoint x: 1001, endPoint y: 306, distance: 193.0
click at [1009, 327] on div at bounding box center [1065, 339] width 426 height 611
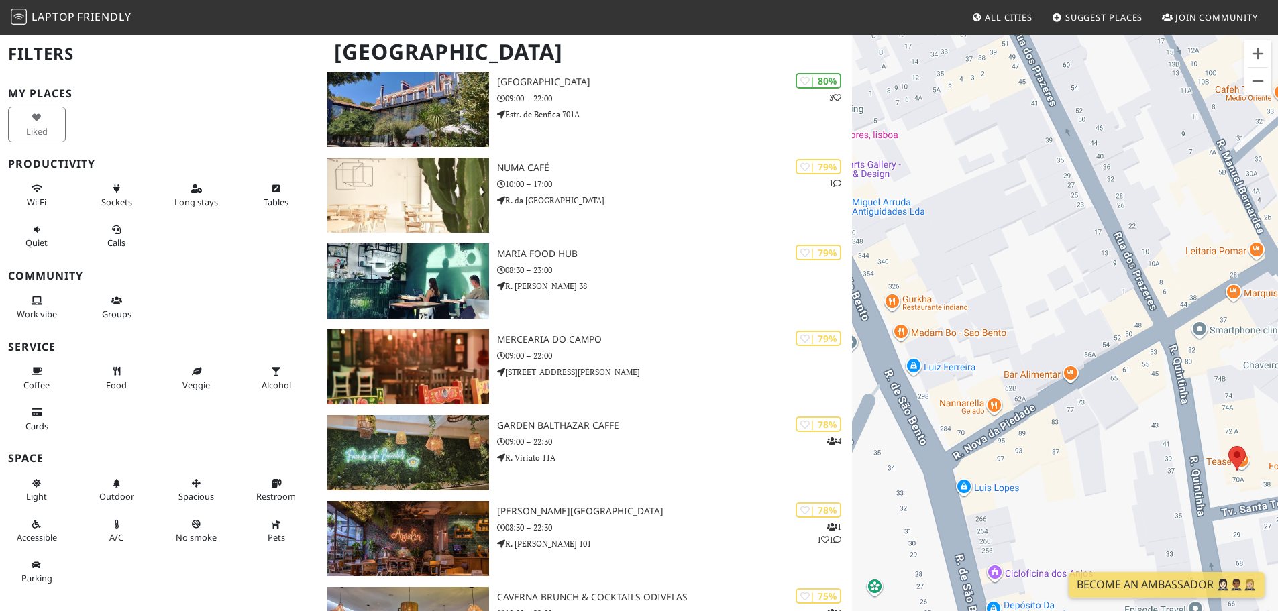
drag, startPoint x: 1109, startPoint y: 438, endPoint x: 1000, endPoint y: 268, distance: 201.4
click at [1000, 269] on div at bounding box center [1065, 339] width 426 height 611
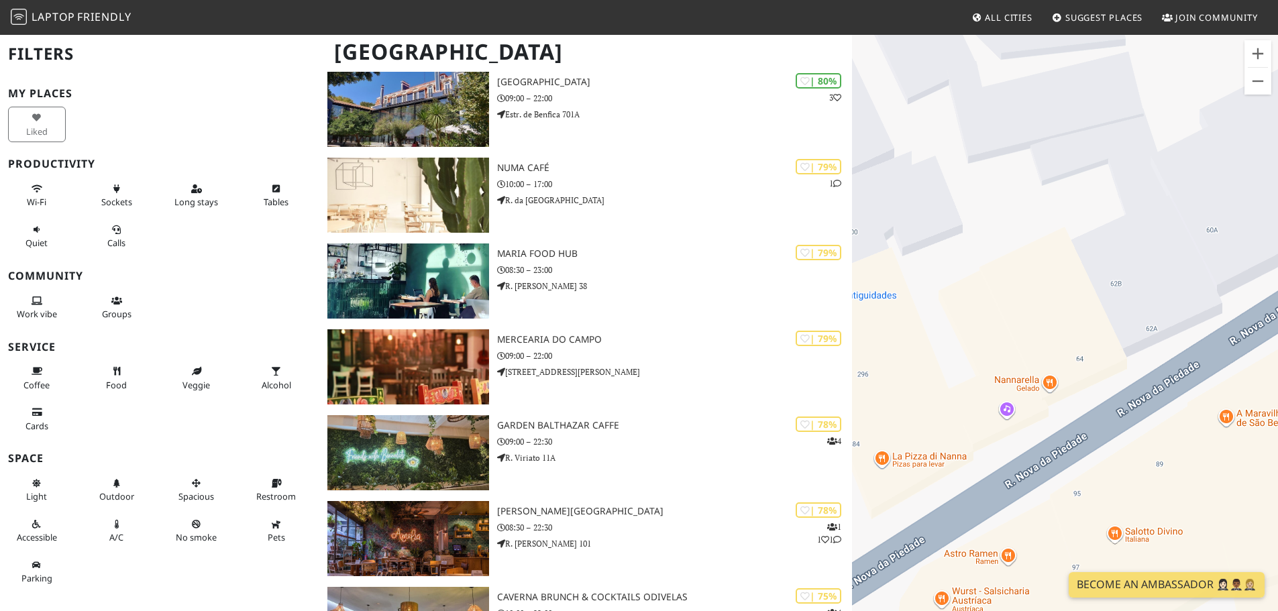
drag, startPoint x: 949, startPoint y: 429, endPoint x: 1100, endPoint y: 380, distance: 158.9
click at [1098, 382] on div at bounding box center [1065, 339] width 426 height 611
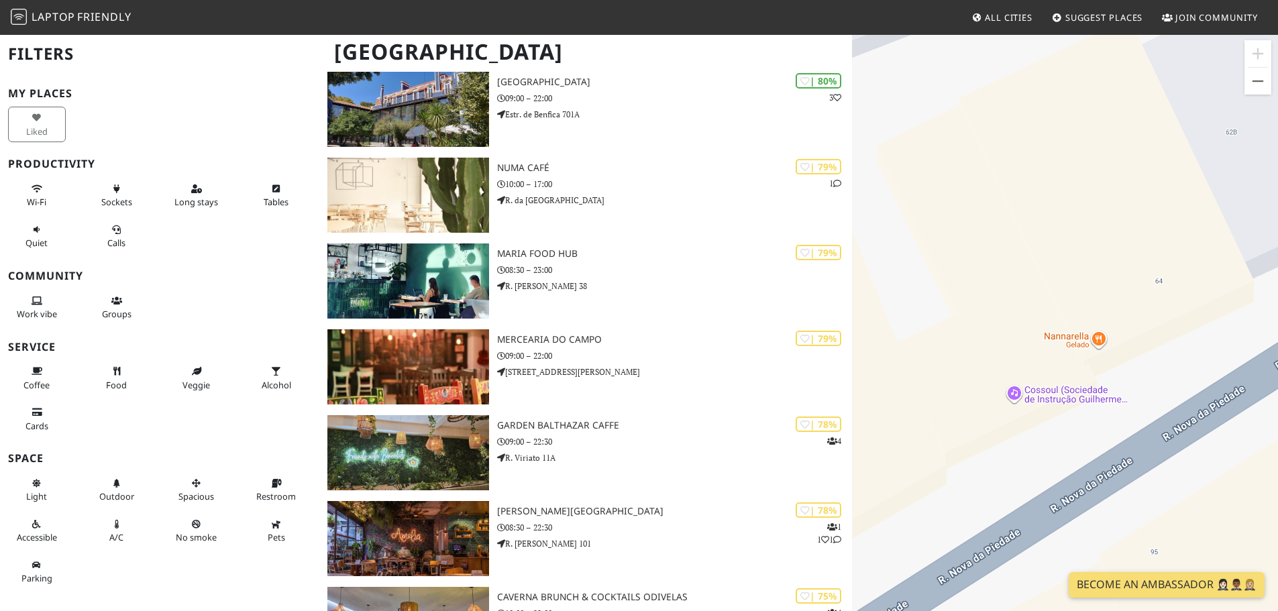
click at [1056, 404] on div at bounding box center [1065, 339] width 426 height 611
click at [1047, 391] on div at bounding box center [1065, 339] width 426 height 611
click at [1072, 340] on div at bounding box center [1065, 339] width 426 height 611
